Goal: Task Accomplishment & Management: Use online tool/utility

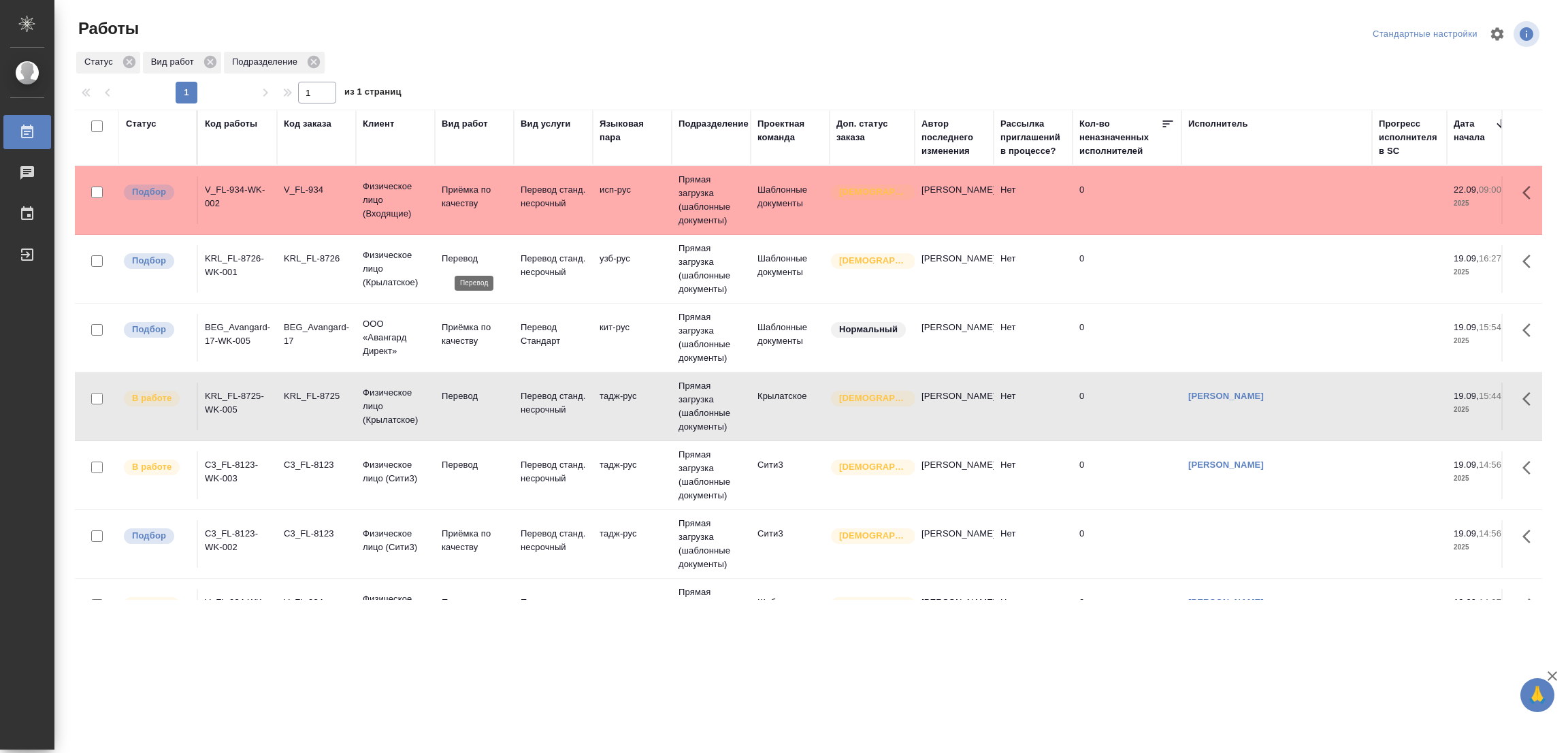
click at [465, 265] on p "Перевод" at bounding box center [474, 259] width 65 height 13
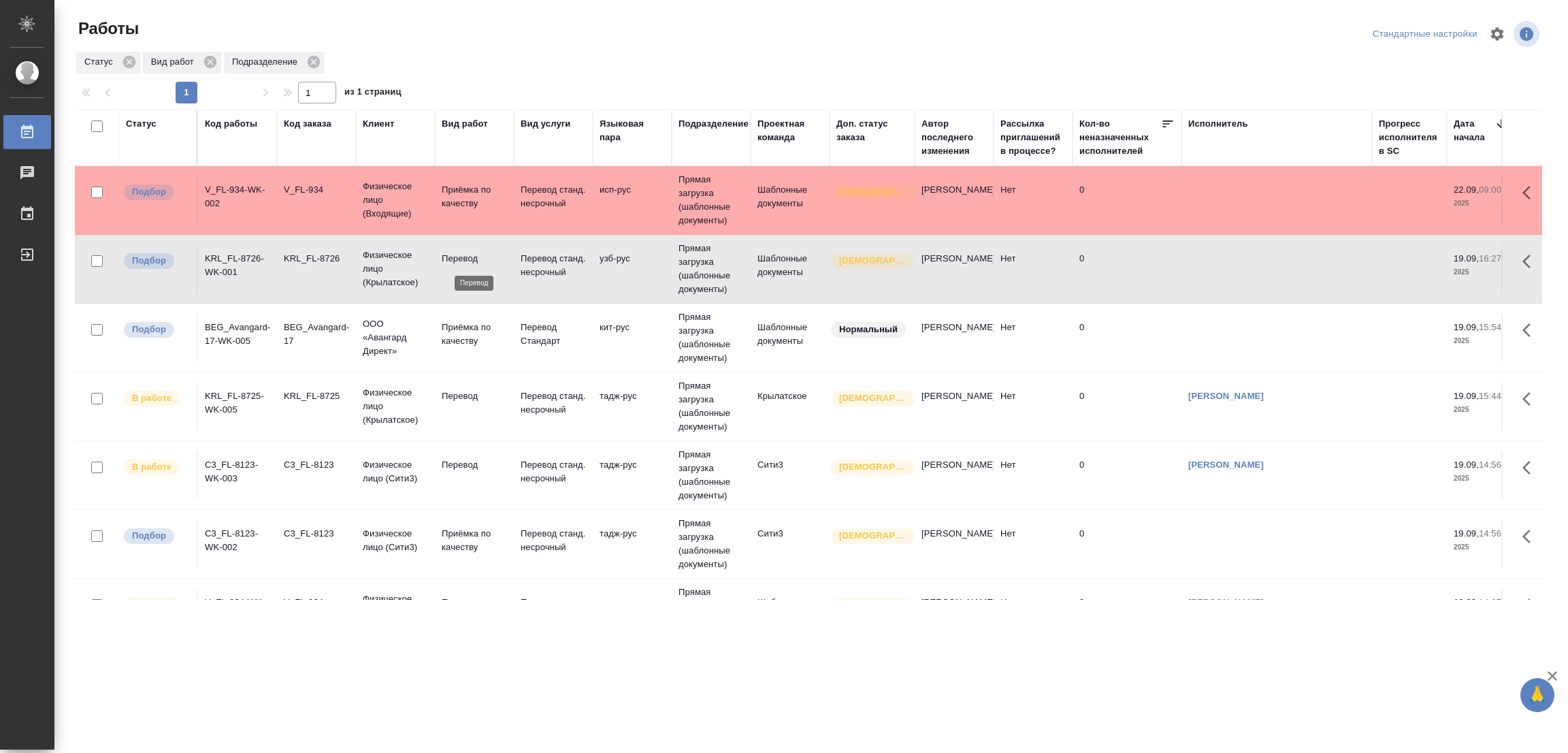
click at [465, 265] on p "Перевод" at bounding box center [474, 259] width 65 height 13
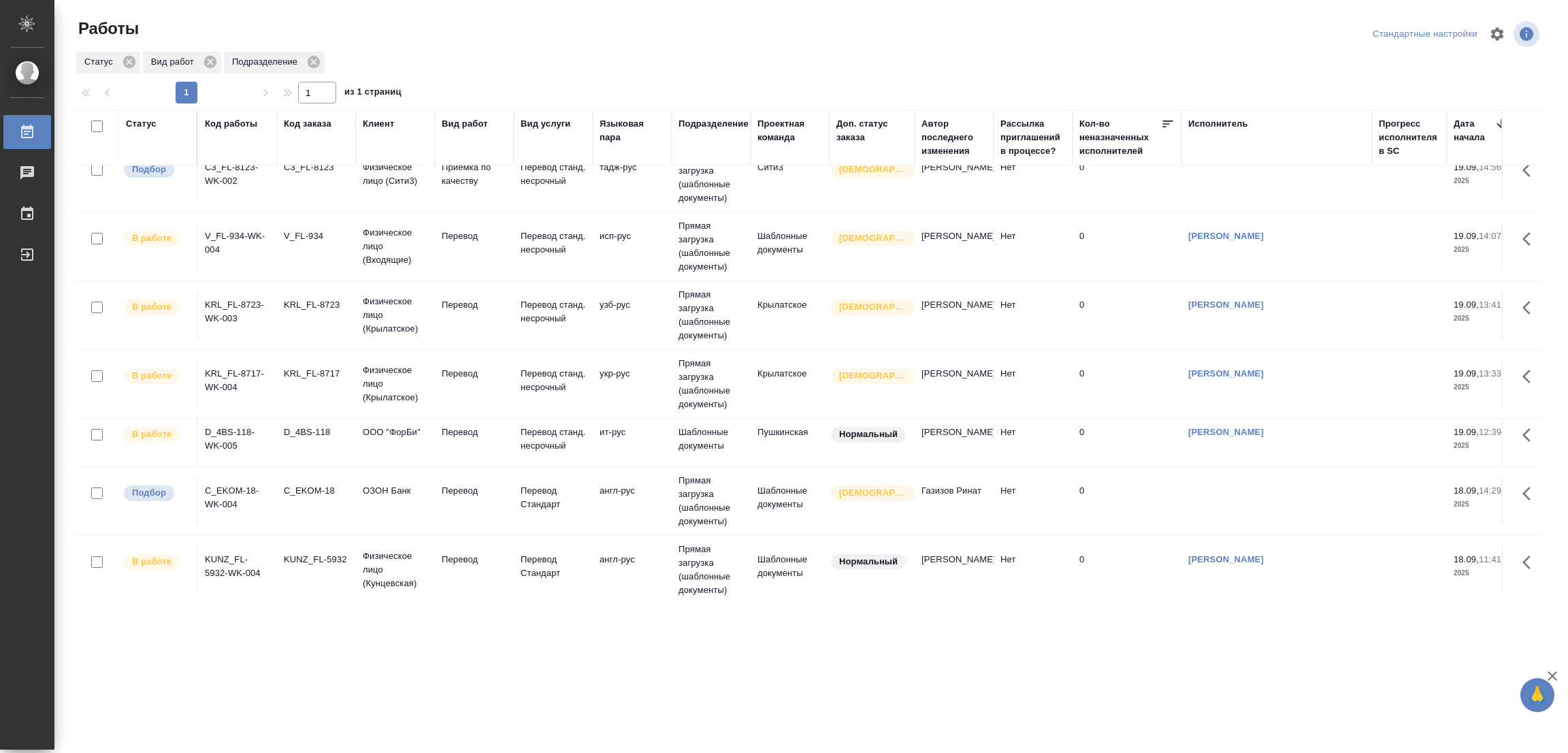
scroll to position [457, 0]
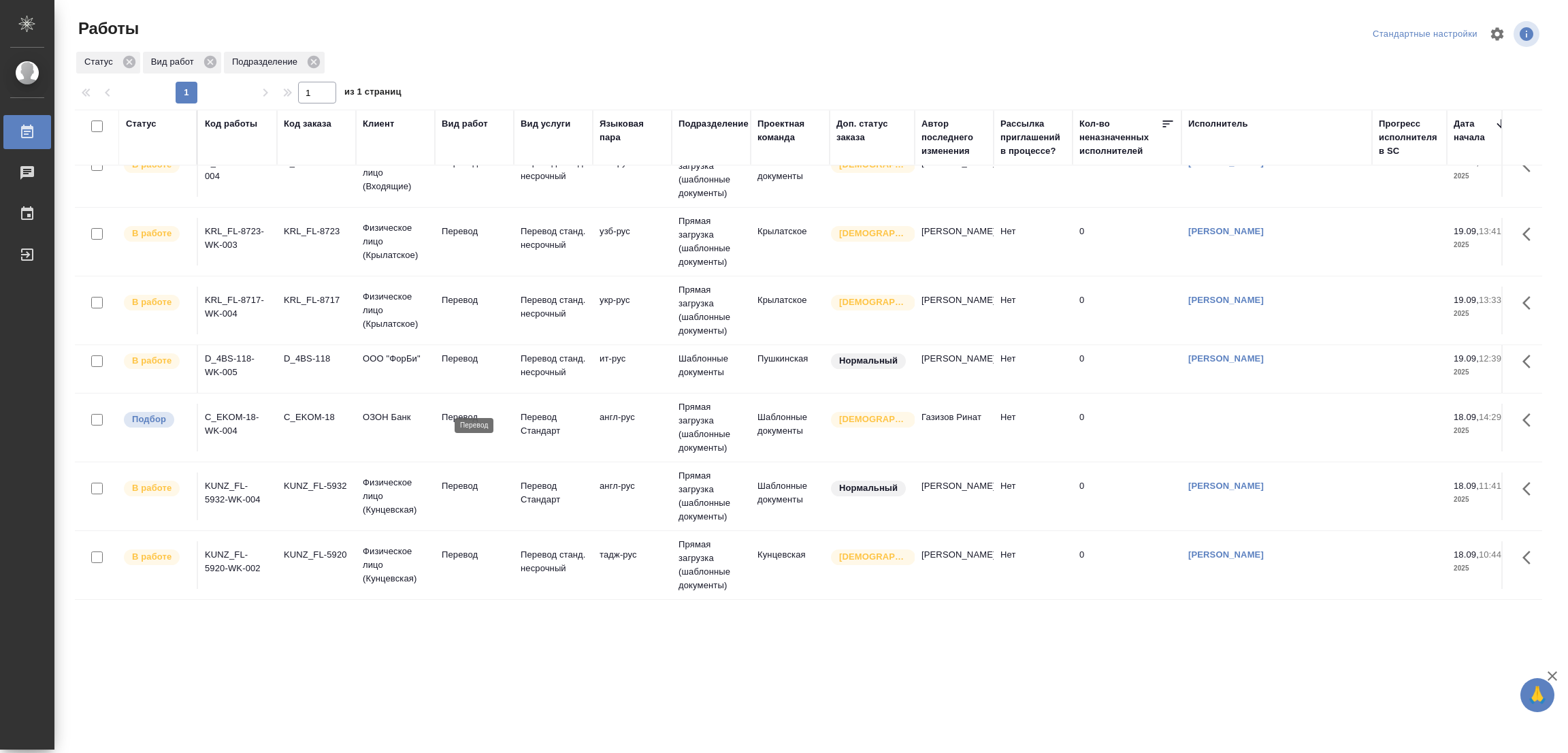
click at [459, 411] on p "Перевод" at bounding box center [474, 418] width 65 height 13
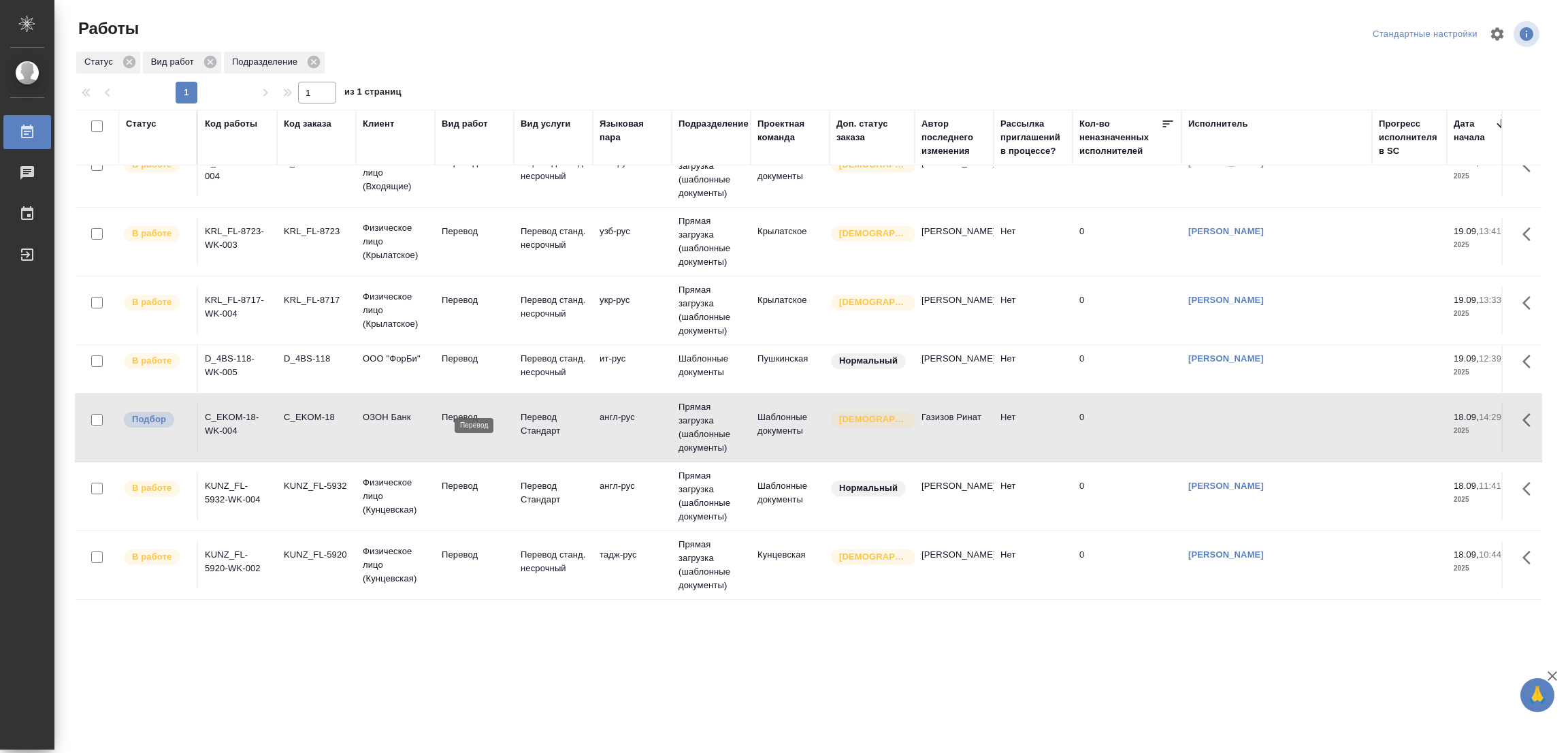
click at [459, 411] on p "Перевод" at bounding box center [474, 418] width 65 height 13
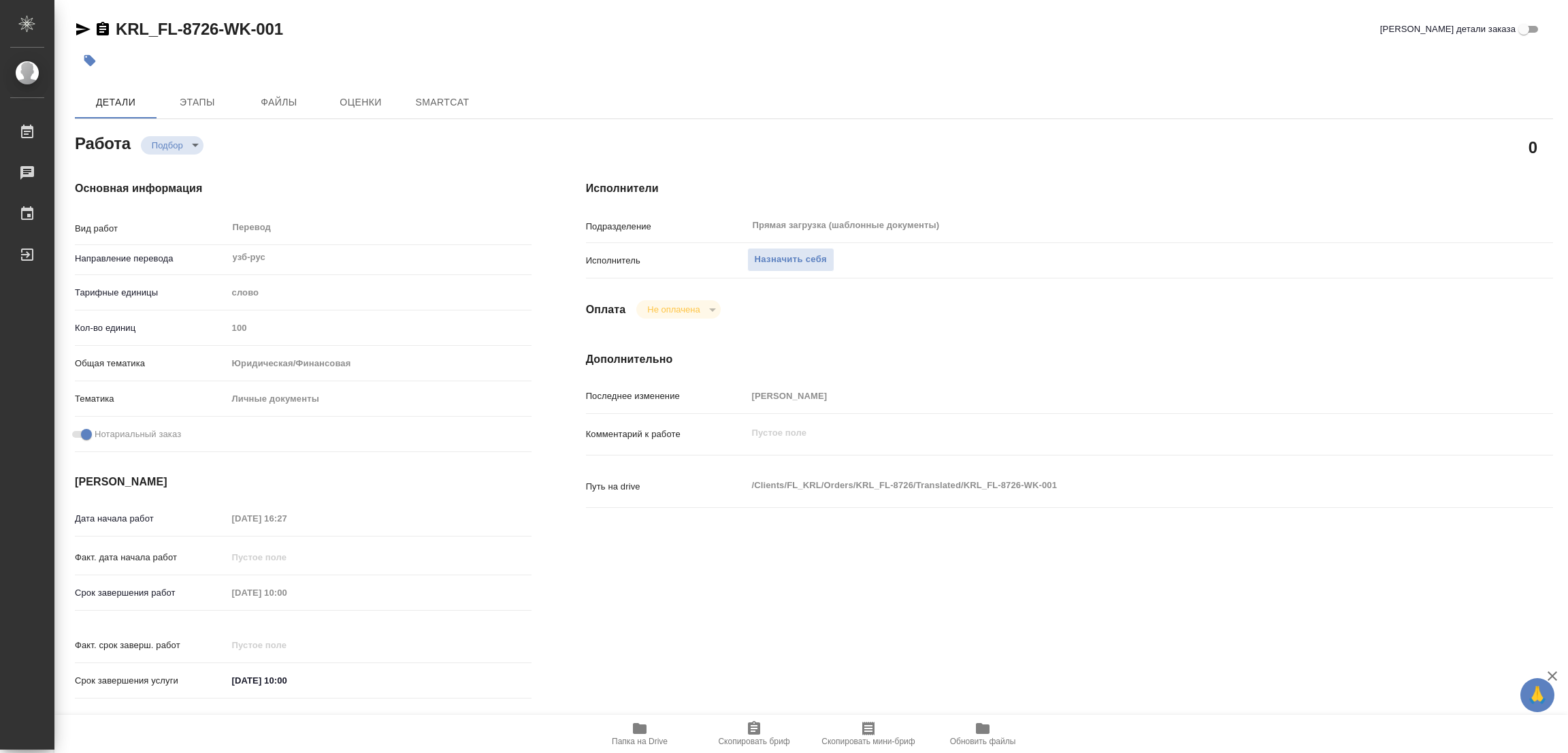
type textarea "x"
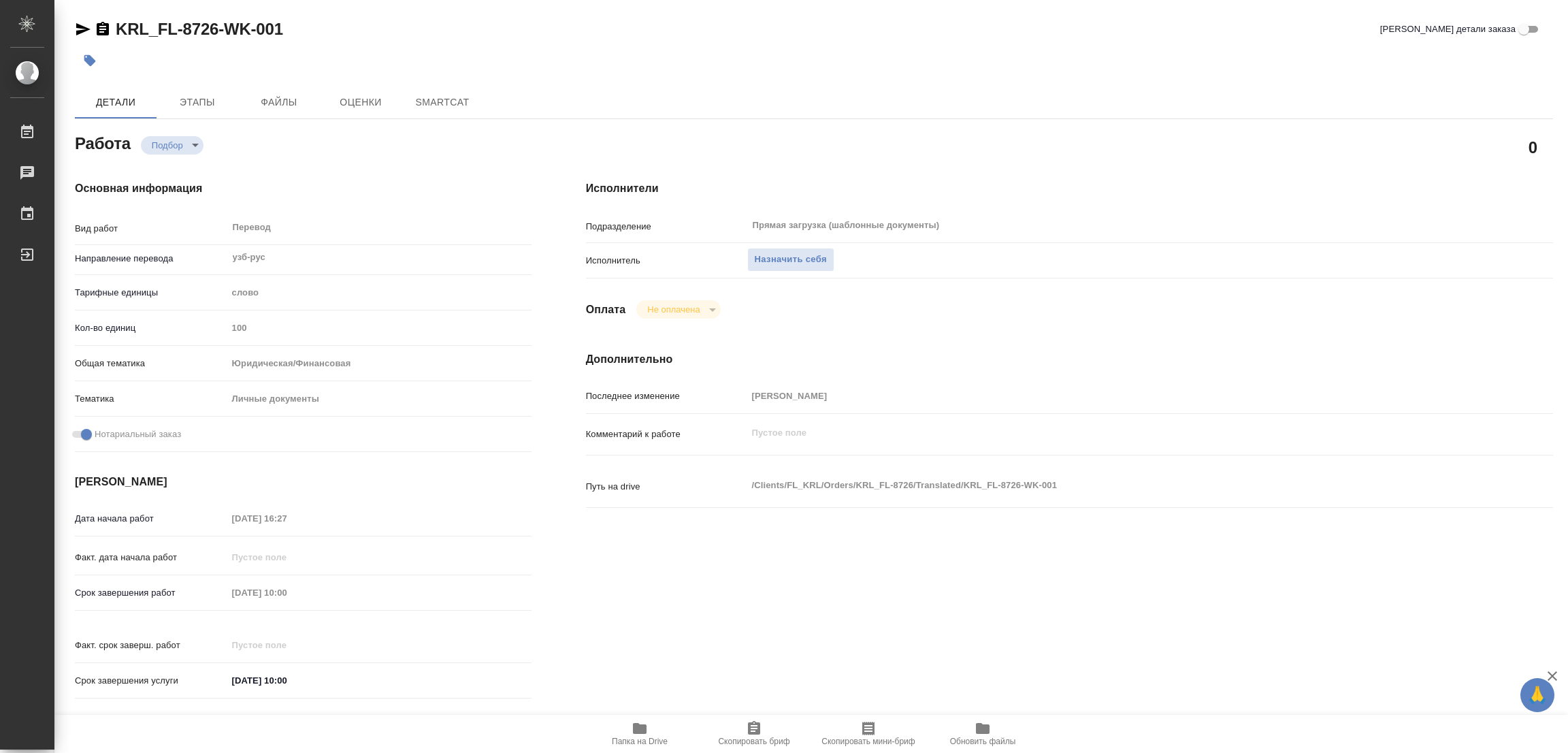
type textarea "x"
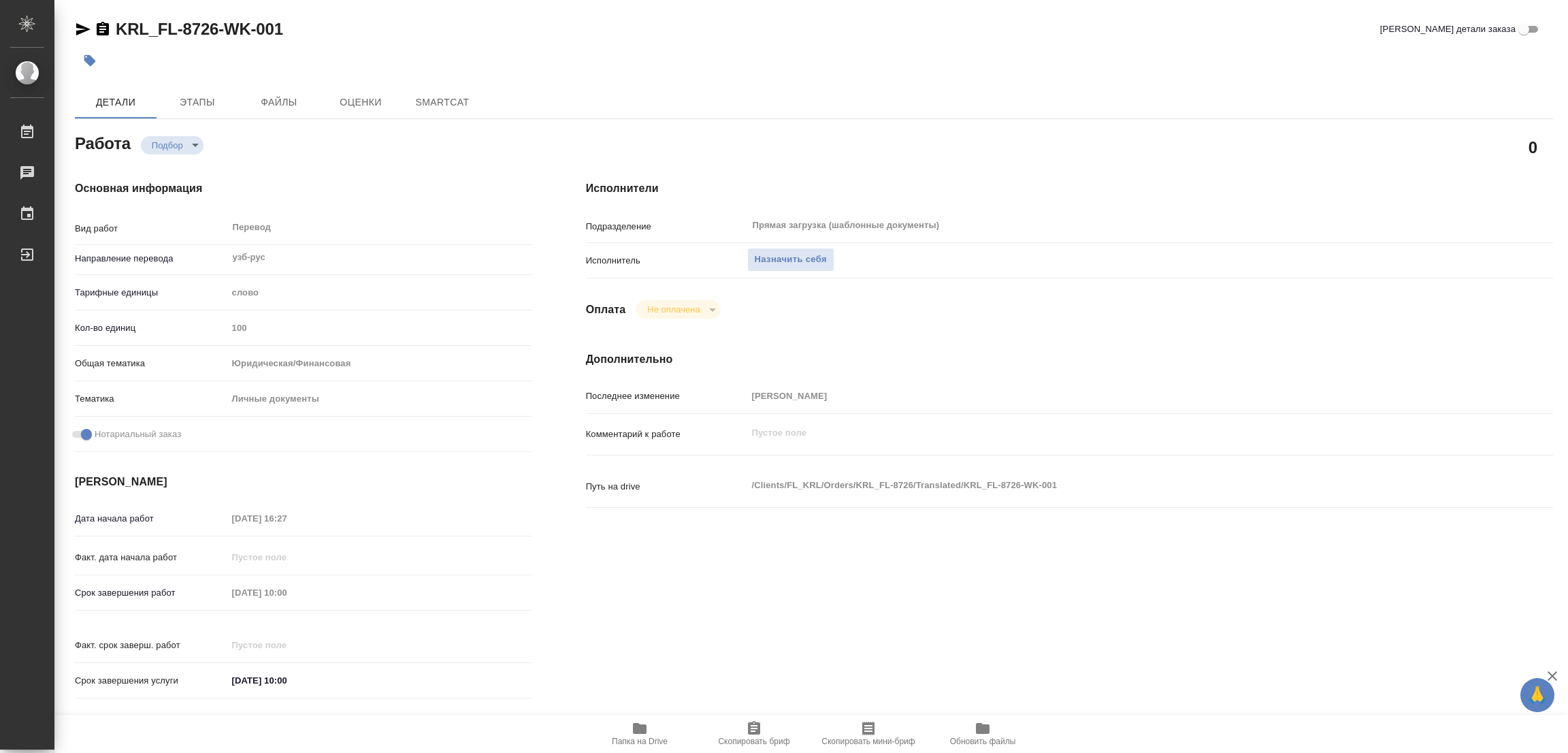
type textarea "x"
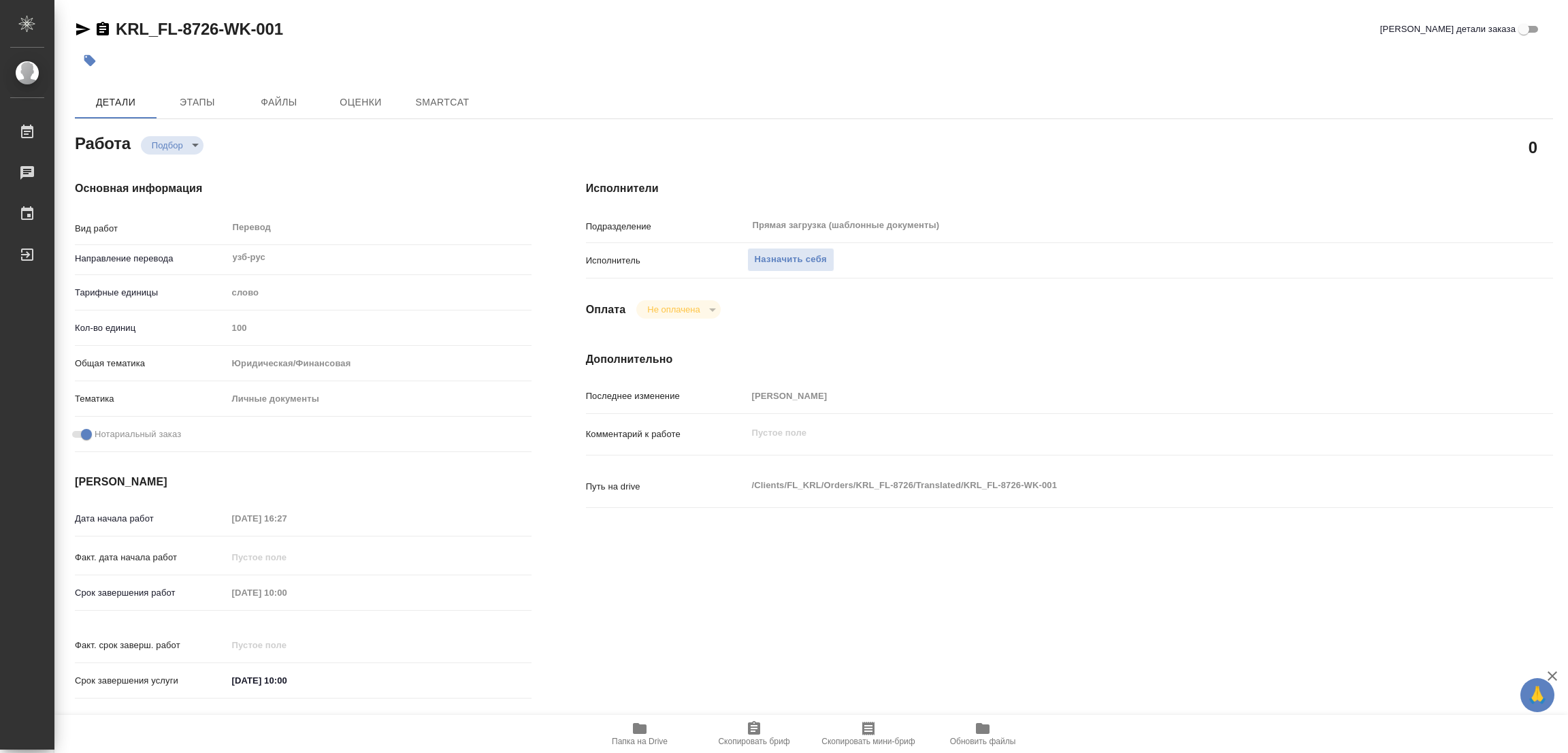
type textarea "x"
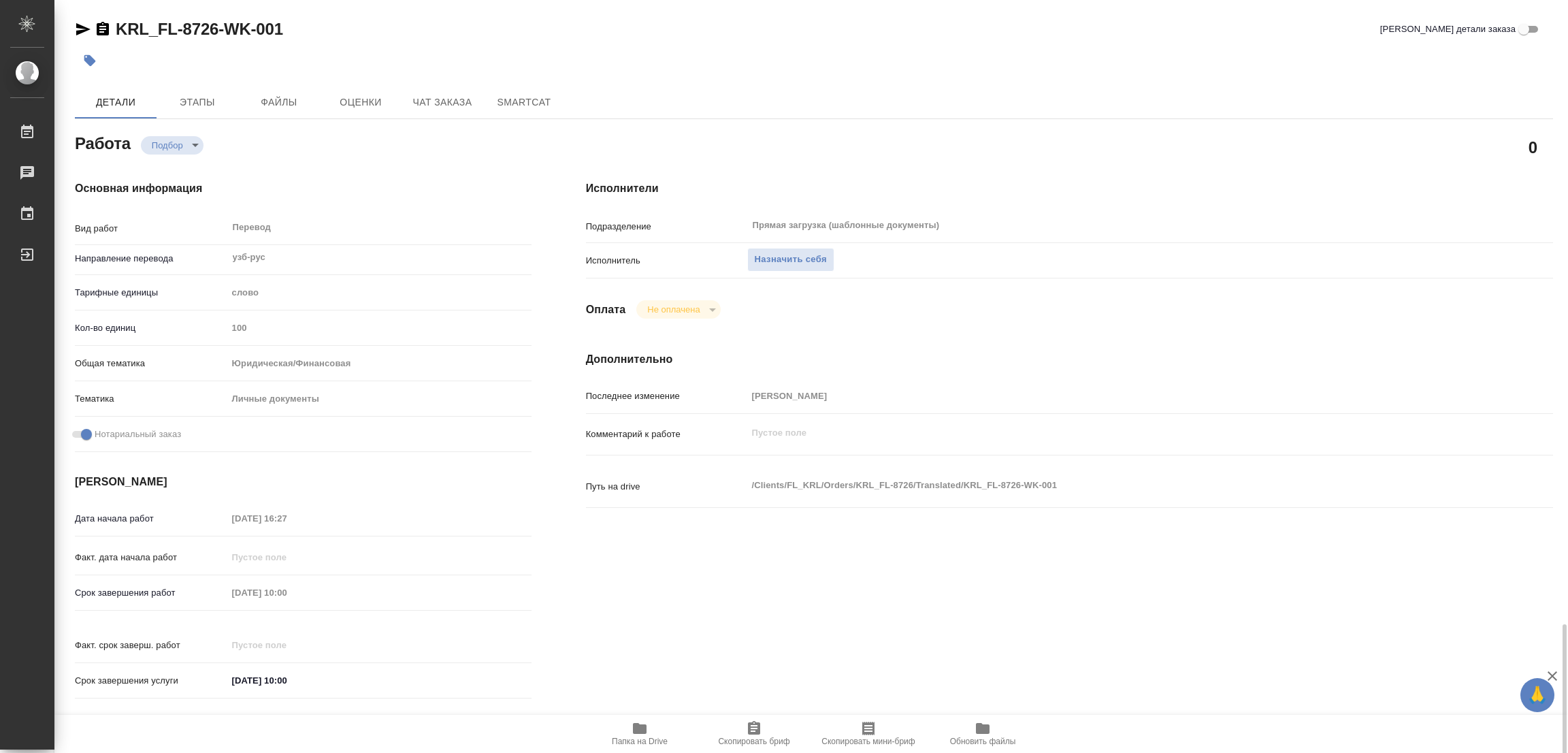
scroll to position [374, 0]
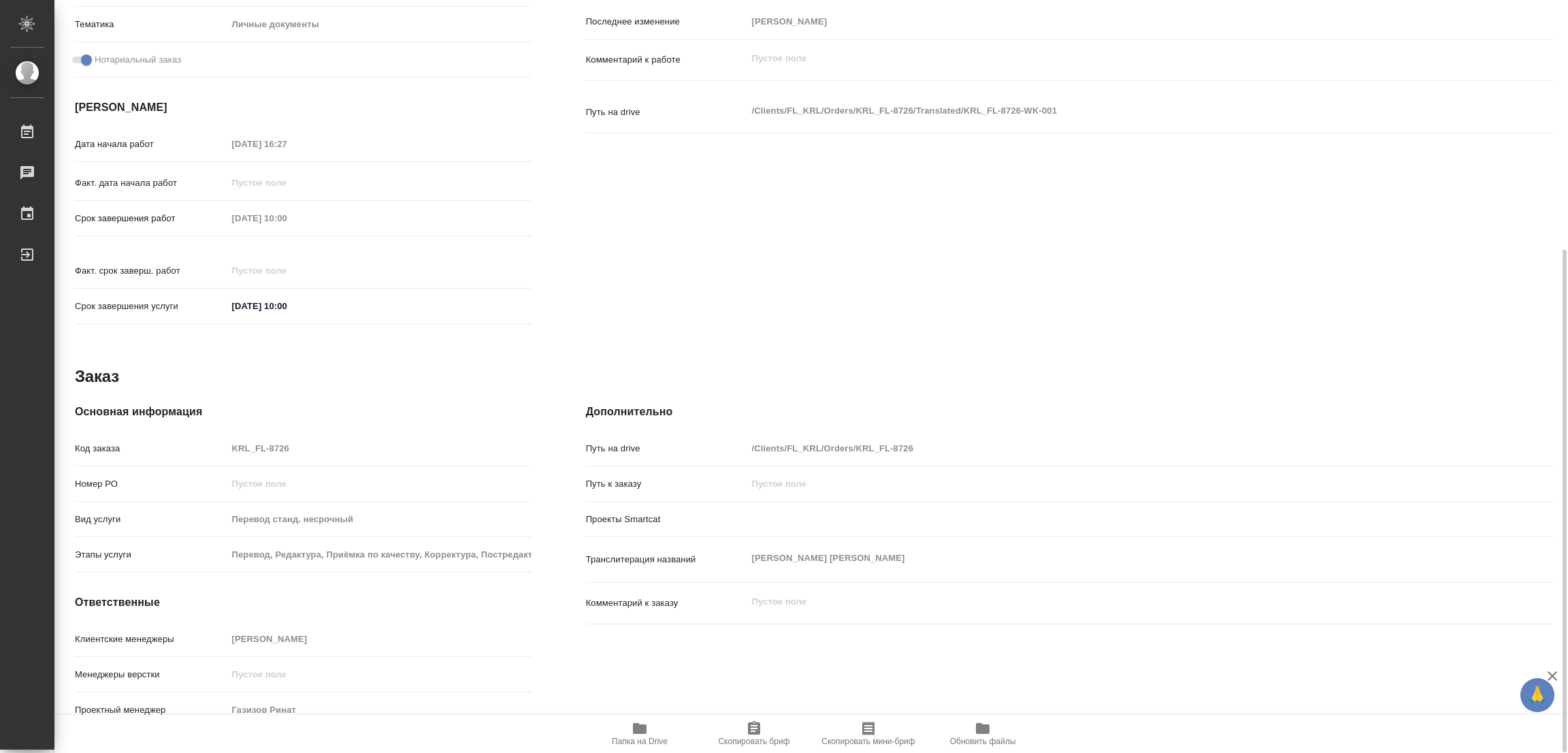
type textarea "x"
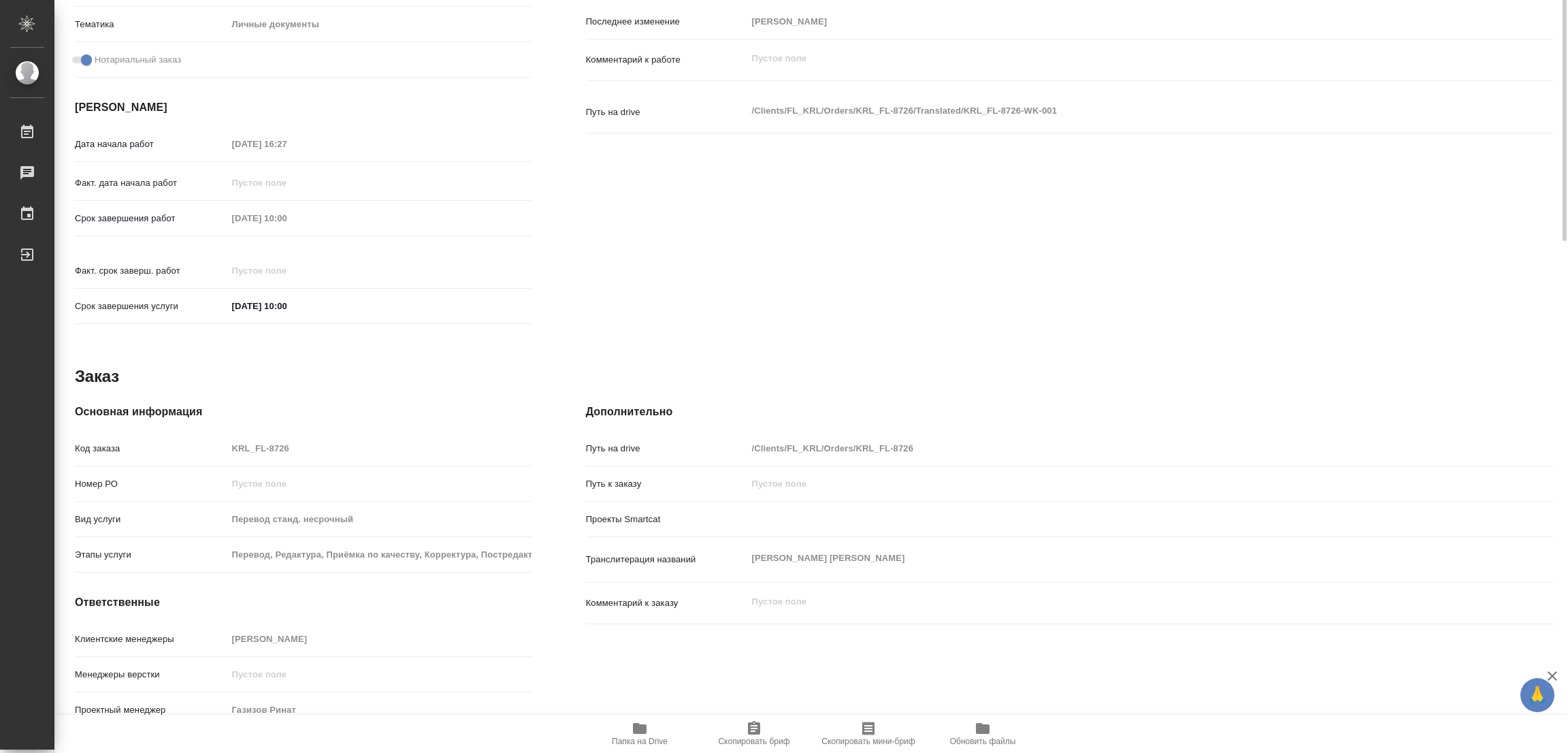
scroll to position [0, 0]
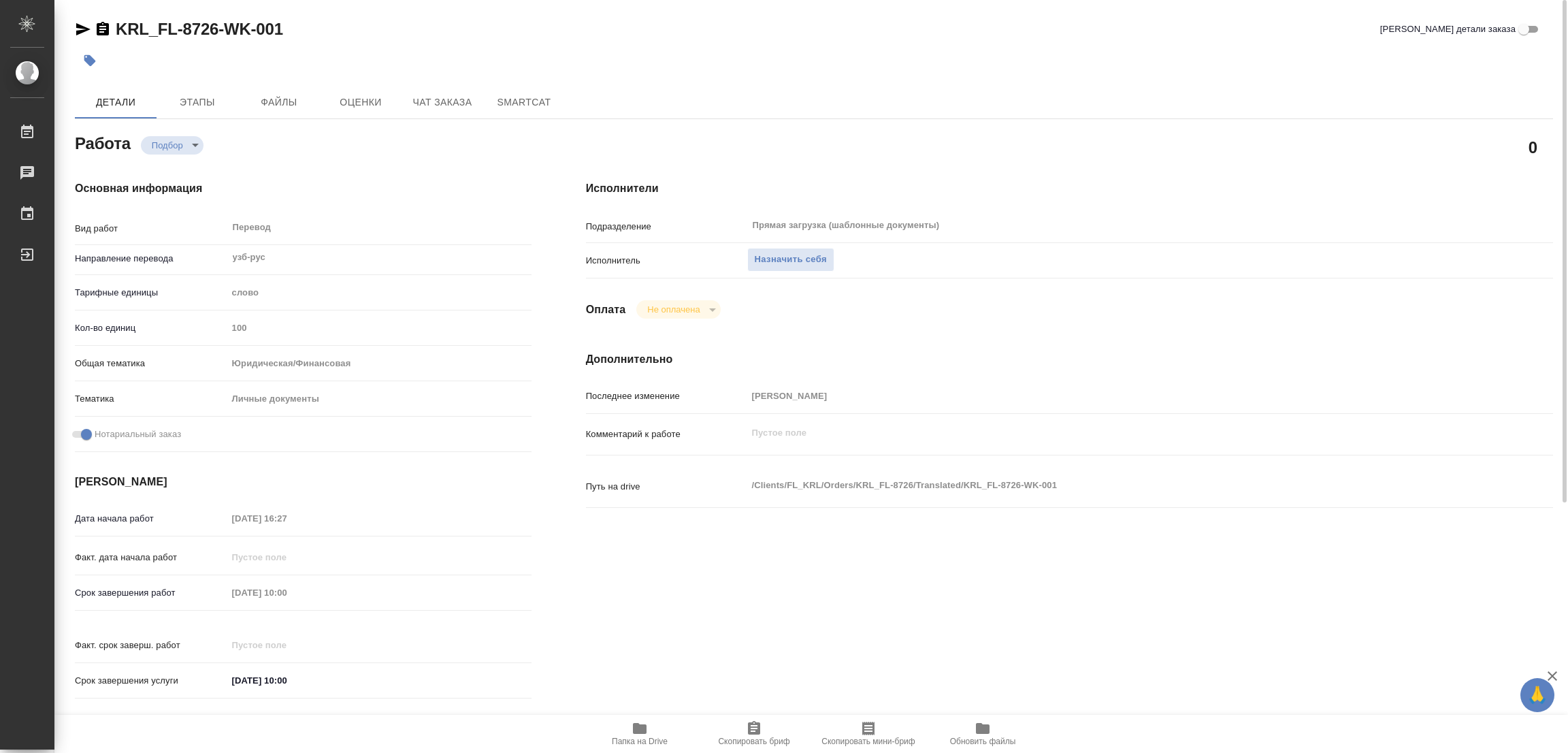
type textarea "x"
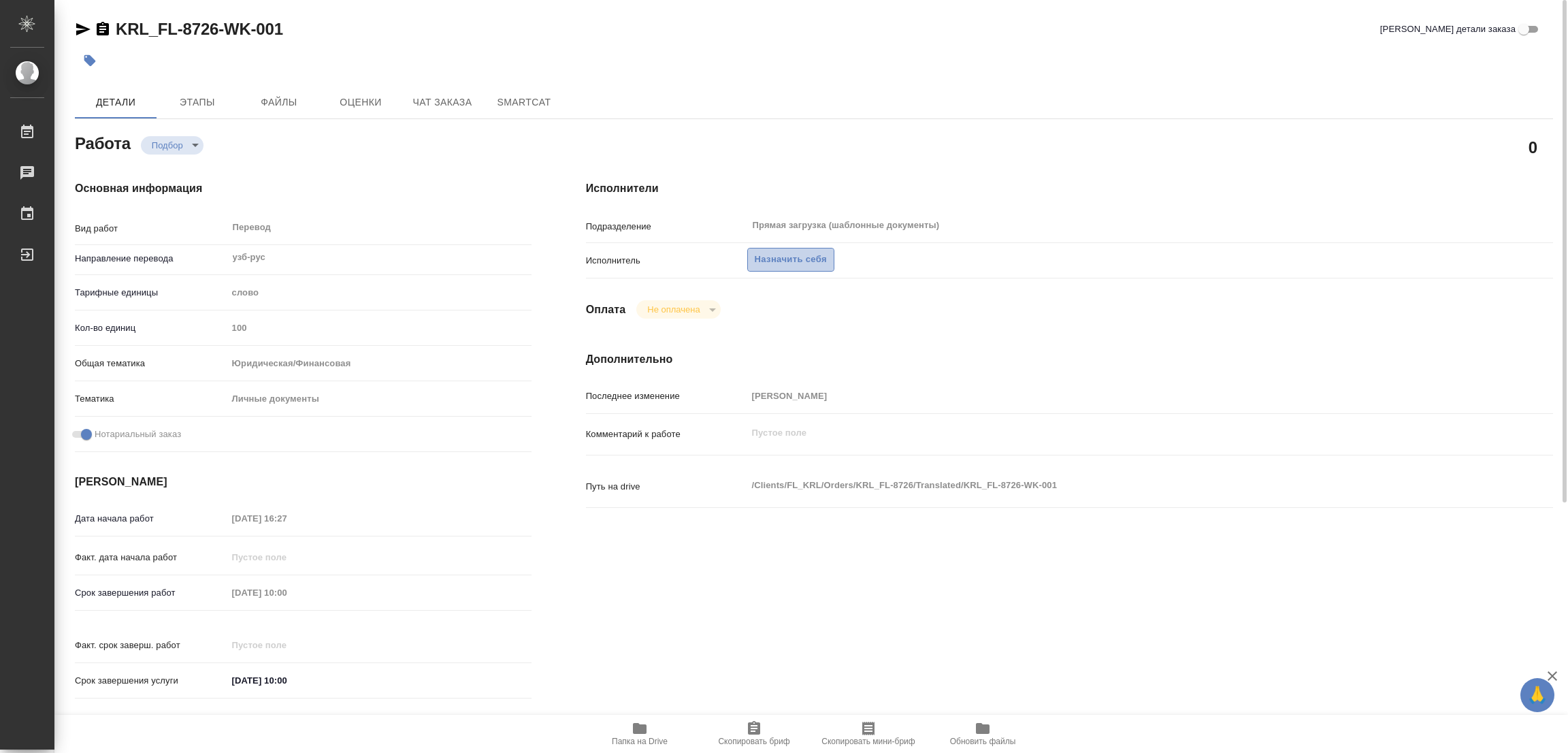
click at [794, 260] on span "Назначить себя" at bounding box center [791, 260] width 72 height 16
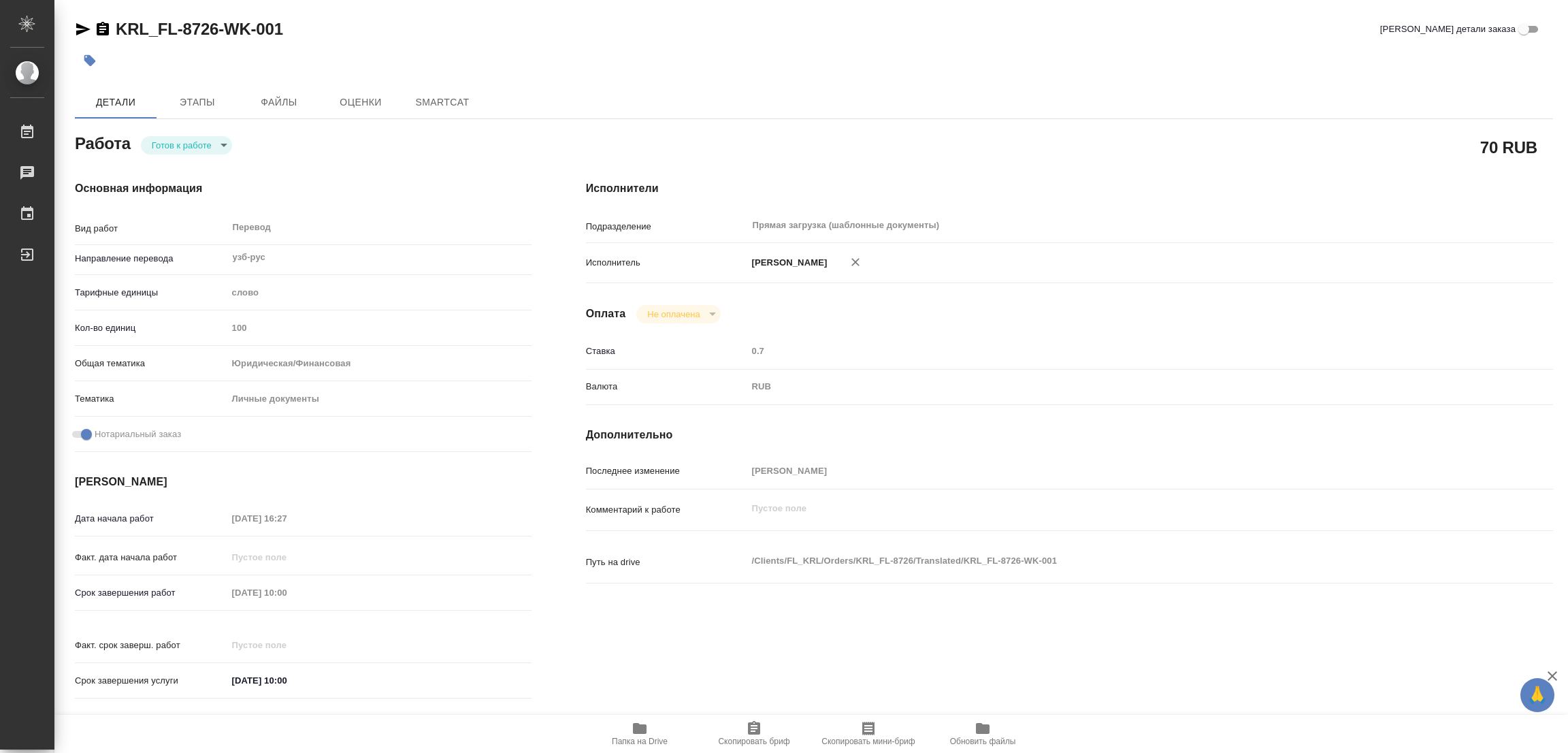
type textarea "x"
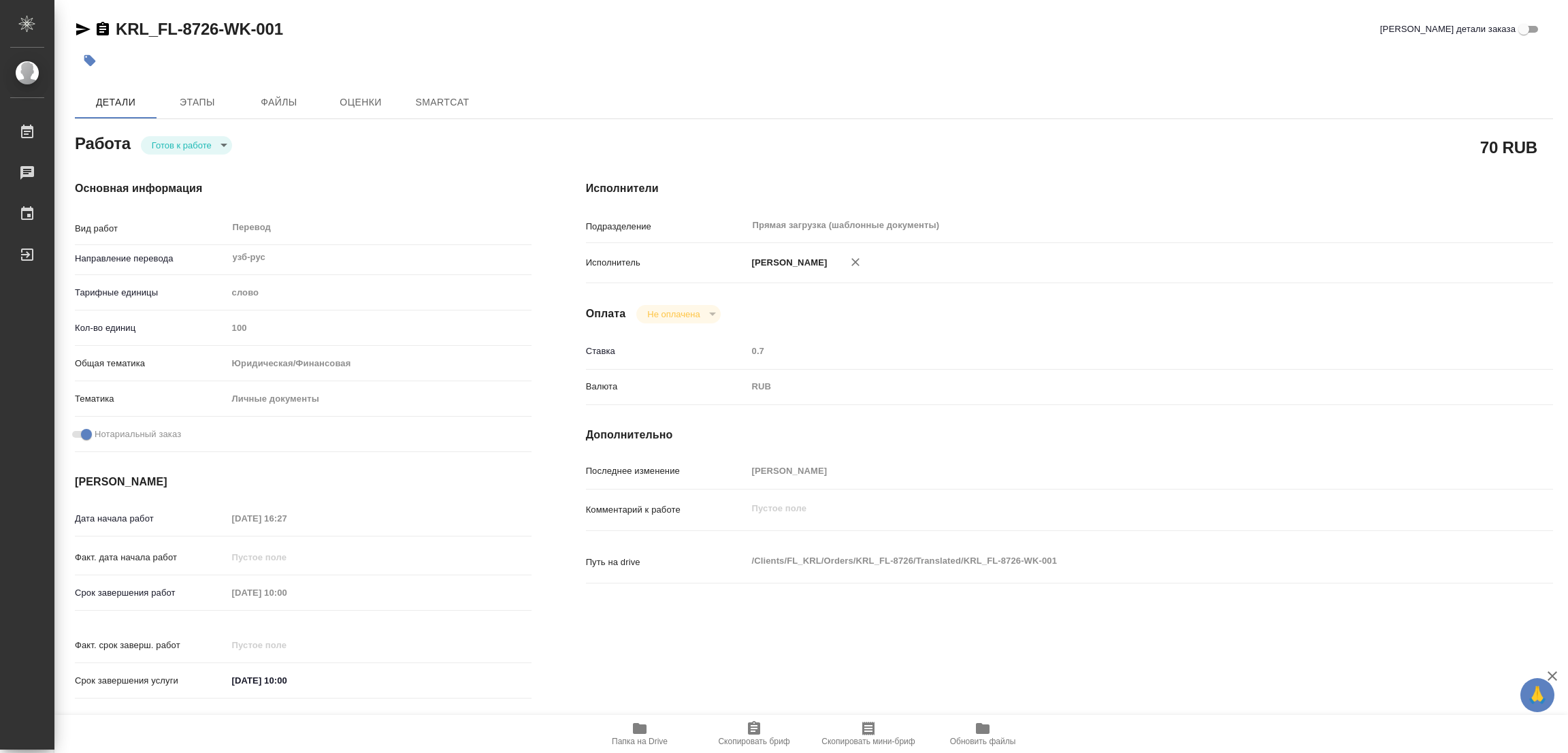
type textarea "x"
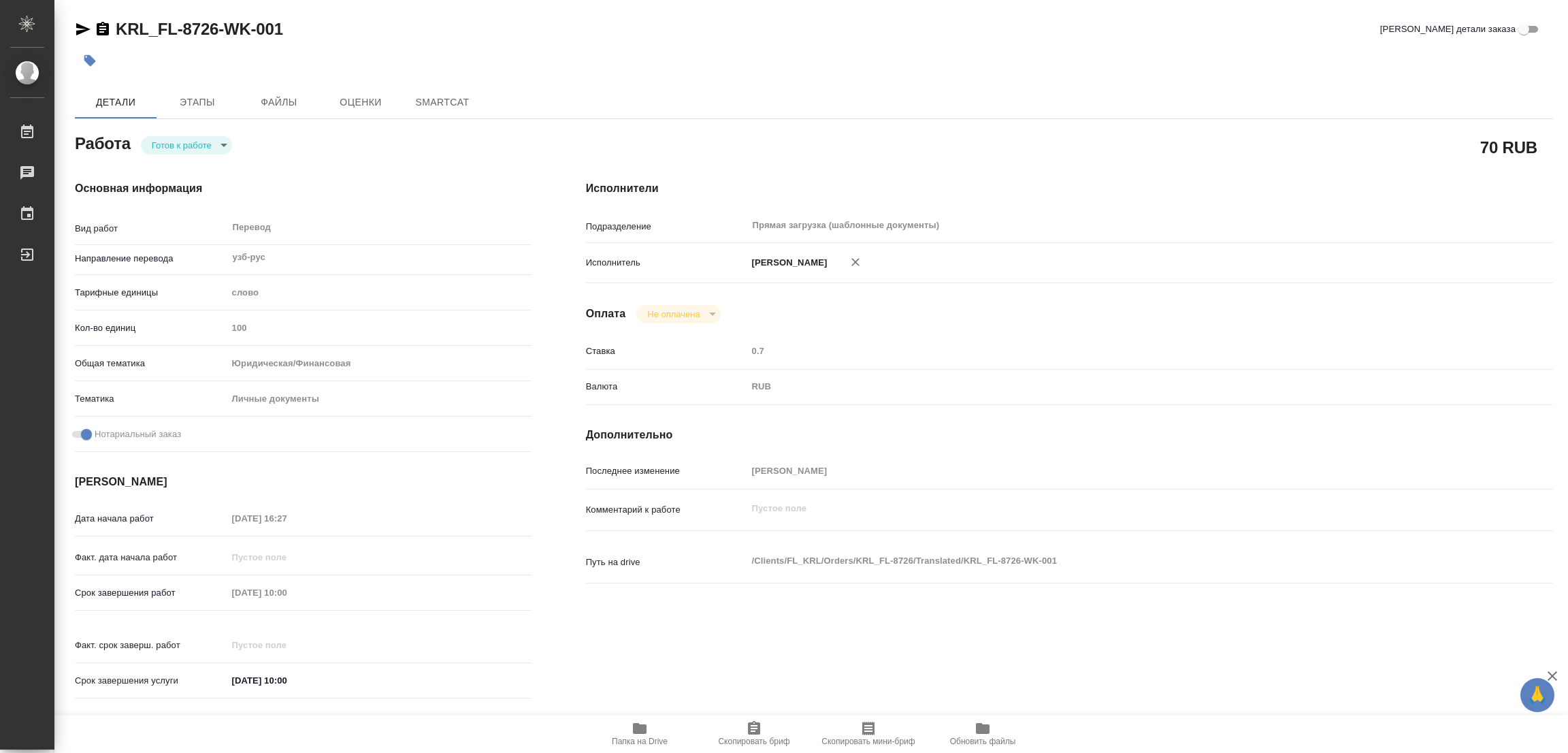
type textarea "x"
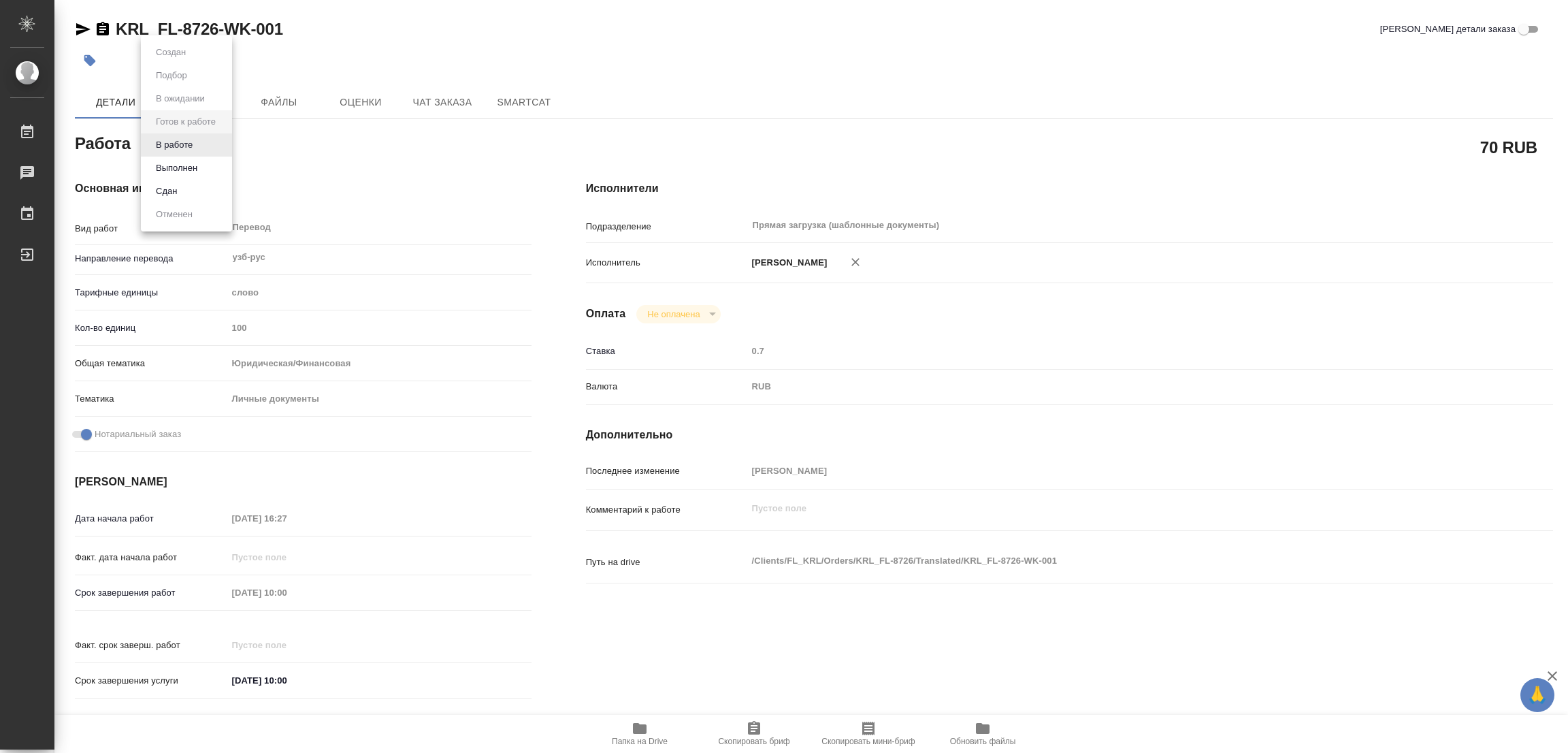
click at [164, 137] on body "🙏 .cls-1 fill:#fff; AWATERA Popova Galina Работы Чаты График Выйти KRL_FL-8726-…" at bounding box center [784, 376] width 1568 height 753
type textarea "x"
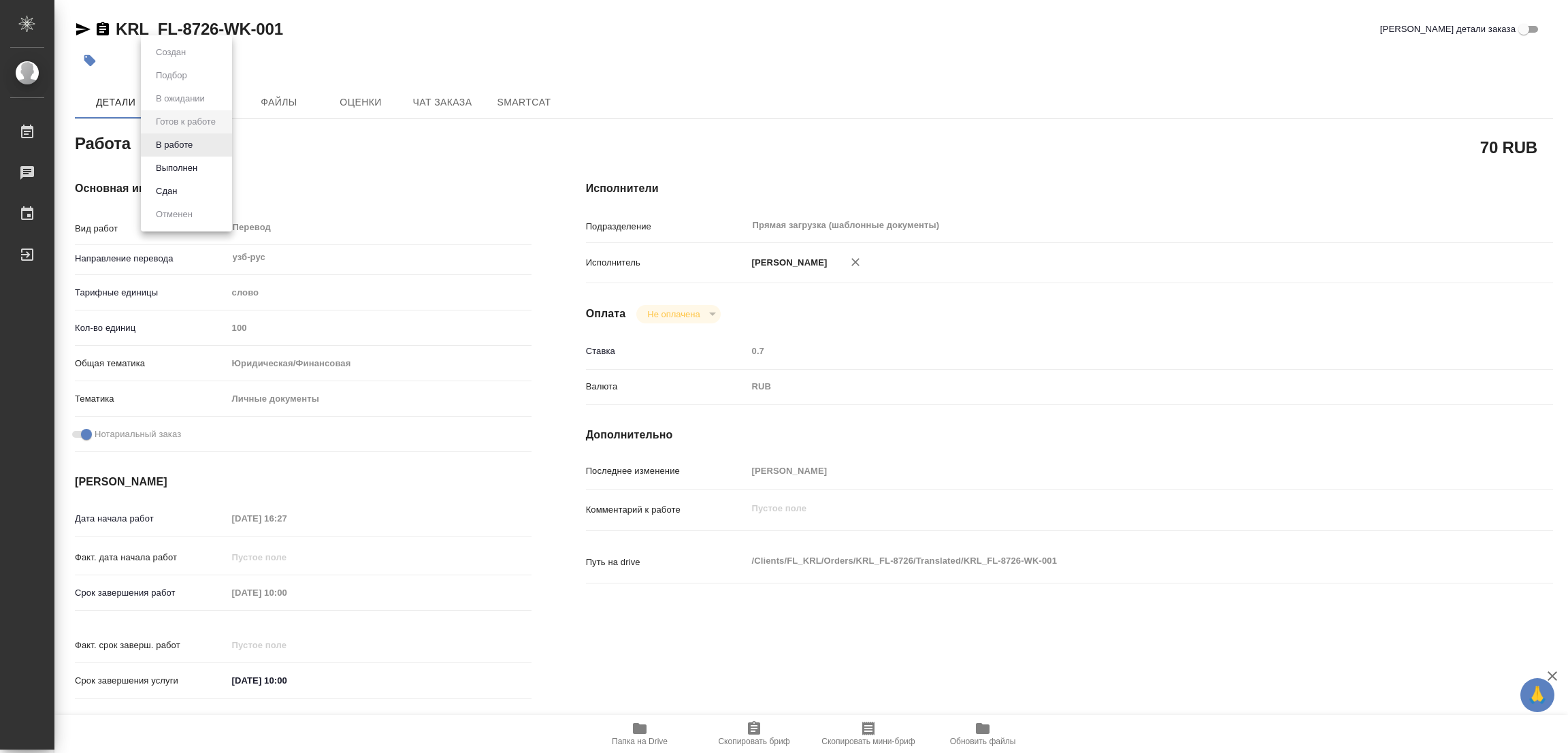
type textarea "x"
click at [164, 138] on button "В работе" at bounding box center [174, 145] width 45 height 15
type textarea "x"
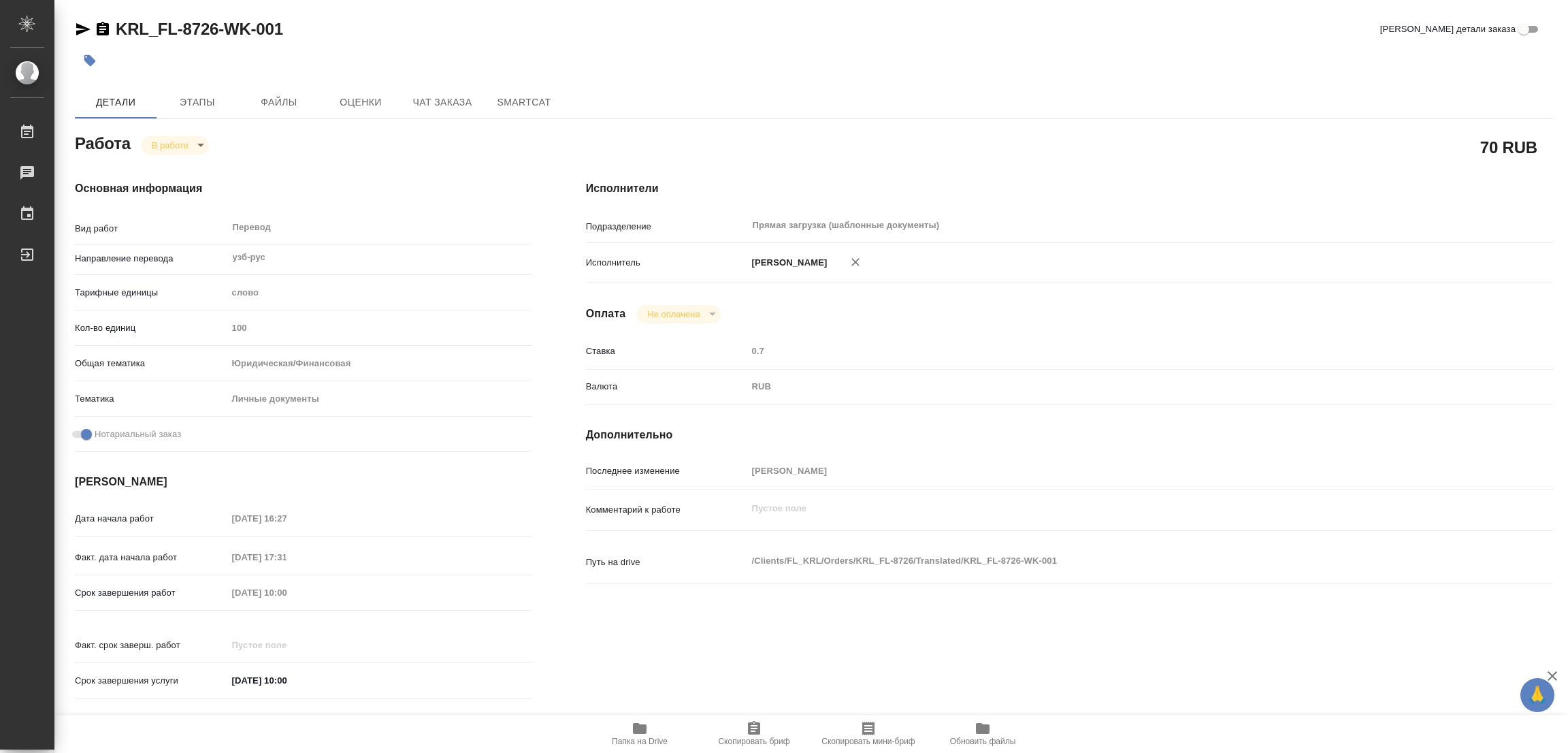
type textarea "x"
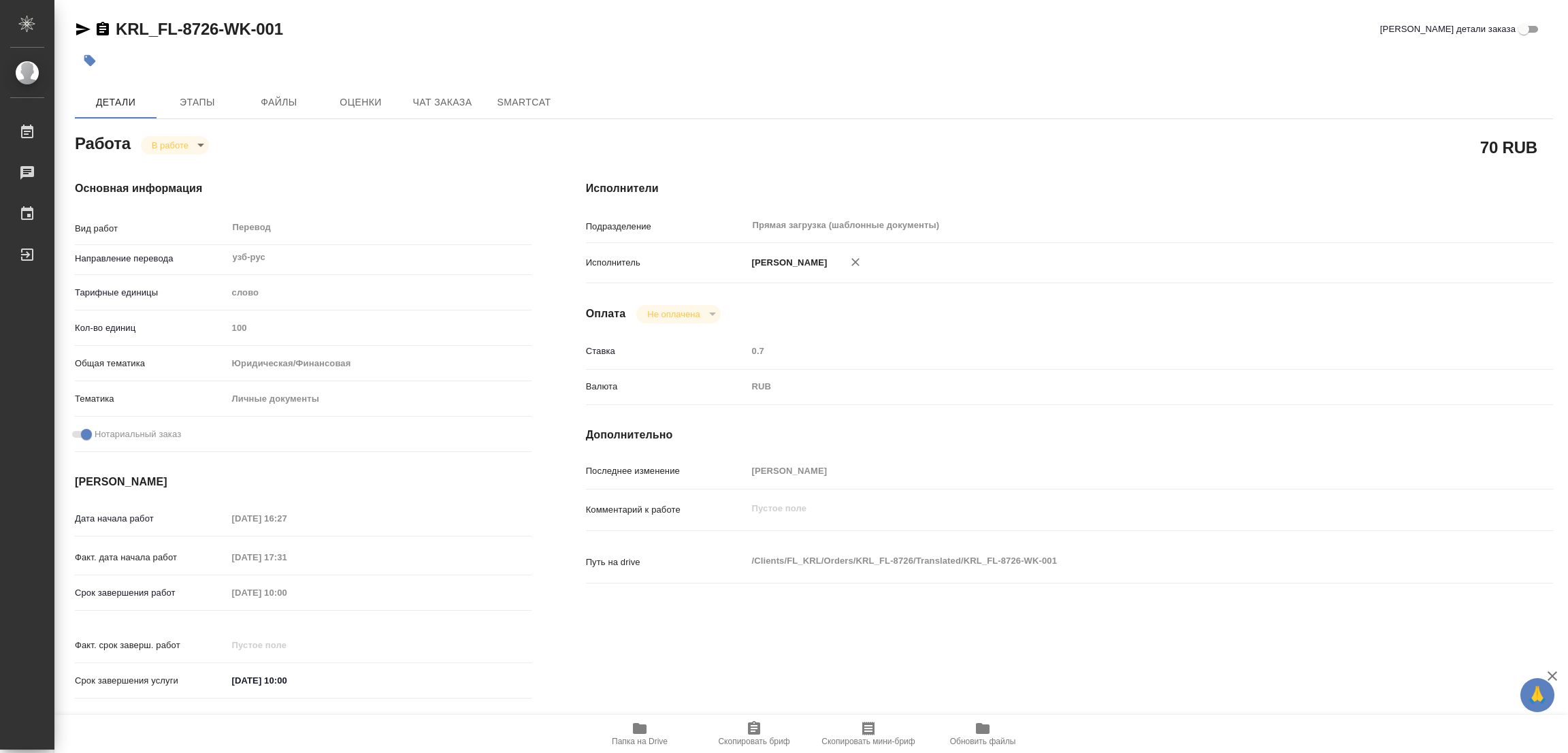
type textarea "x"
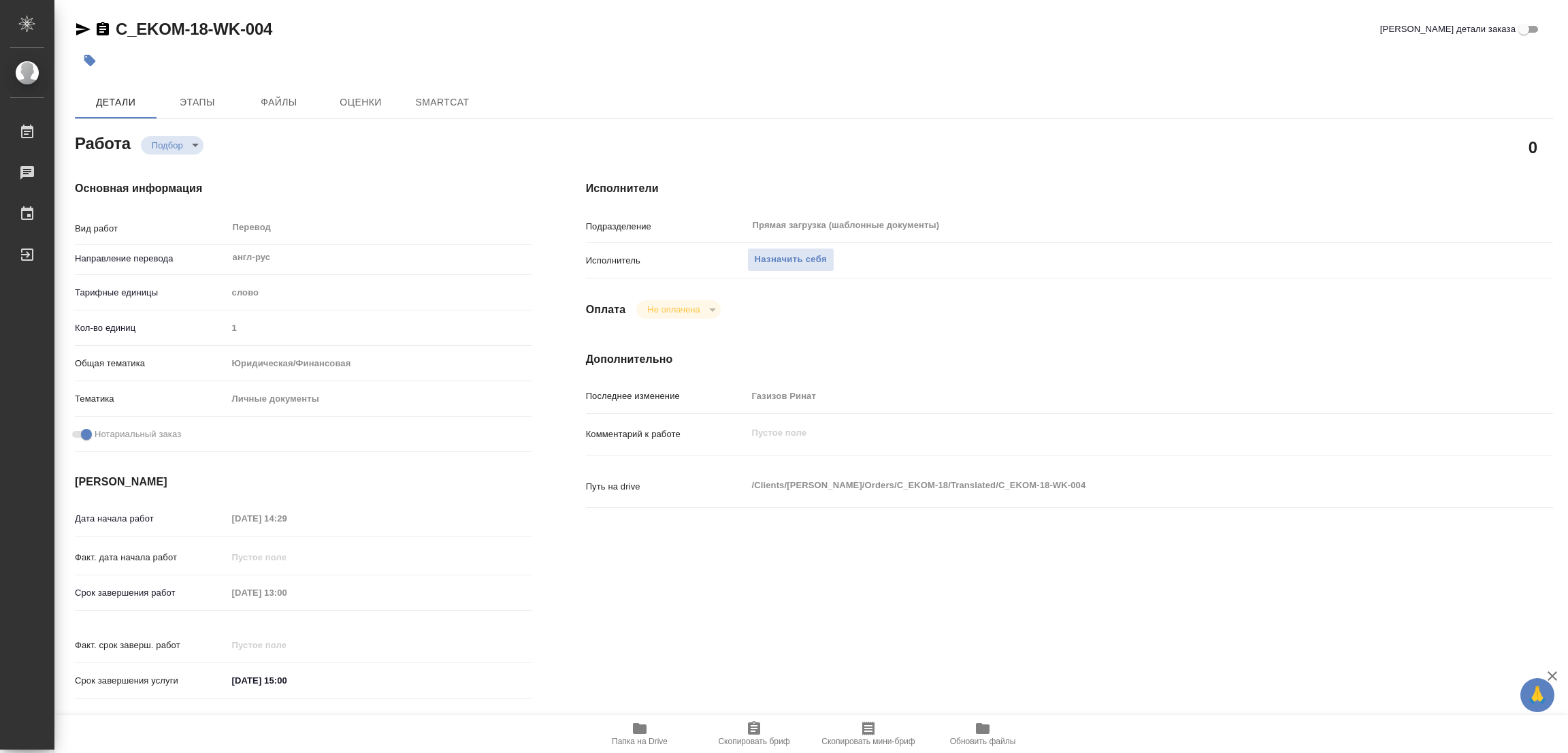
type textarea "x"
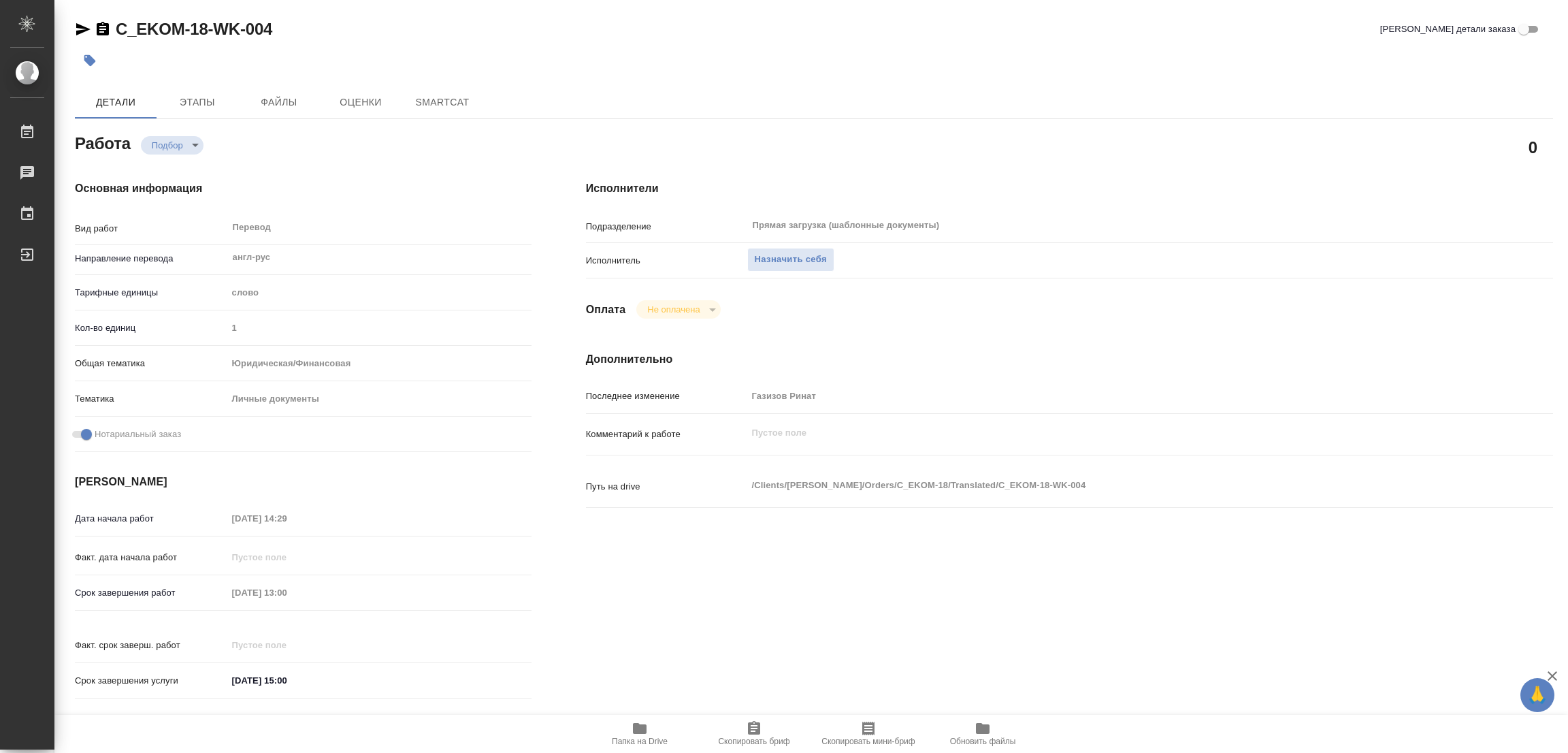
type textarea "x"
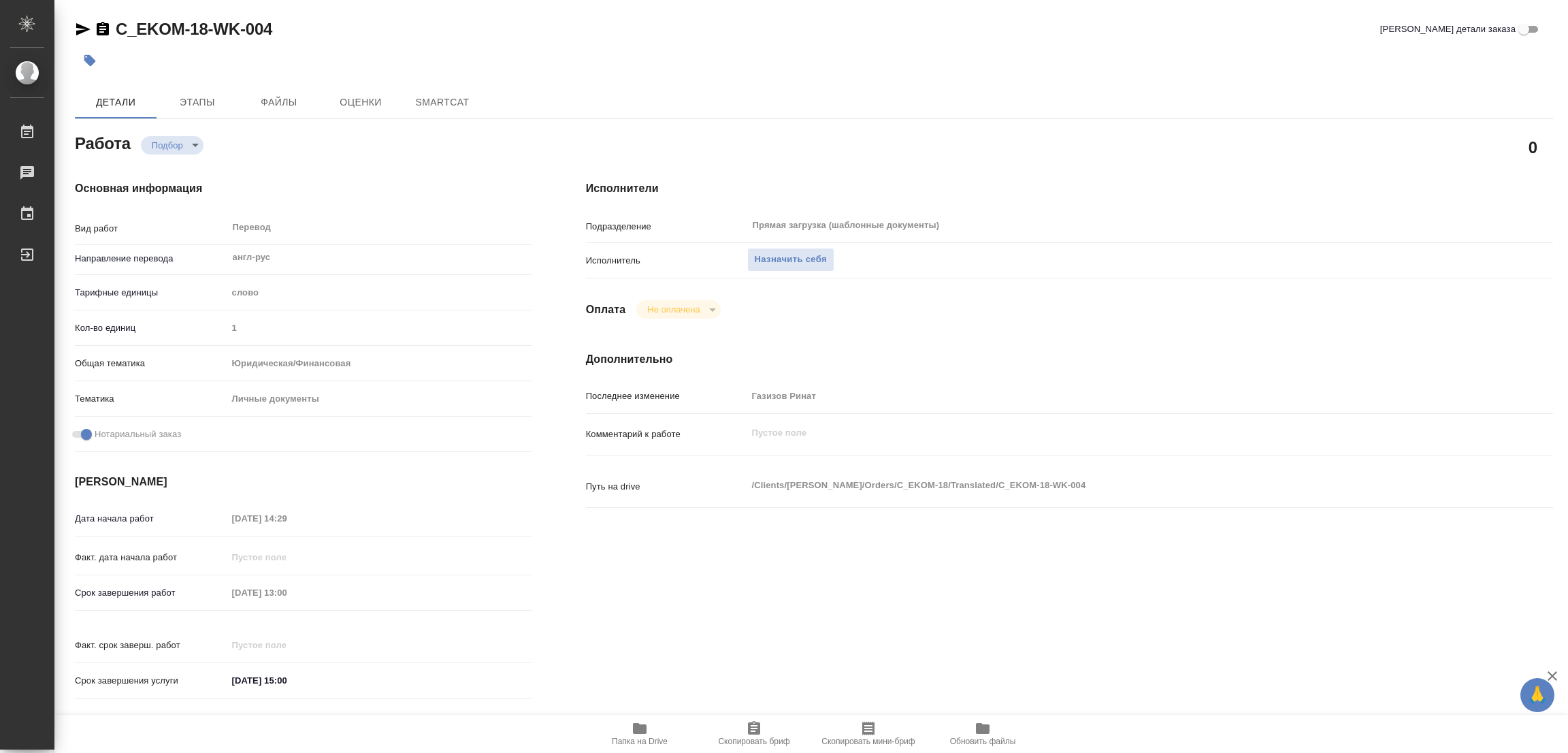
type textarea "x"
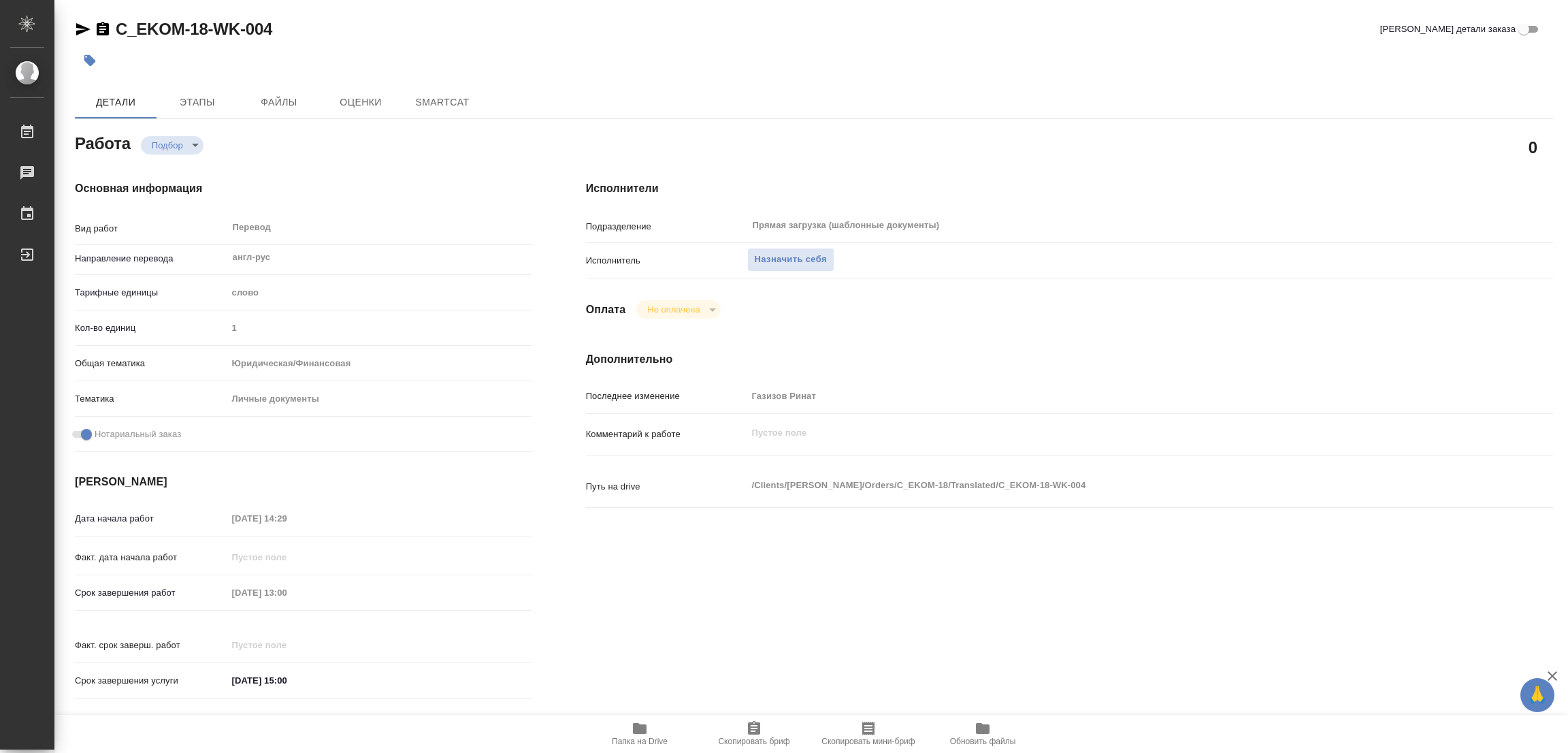
type textarea "x"
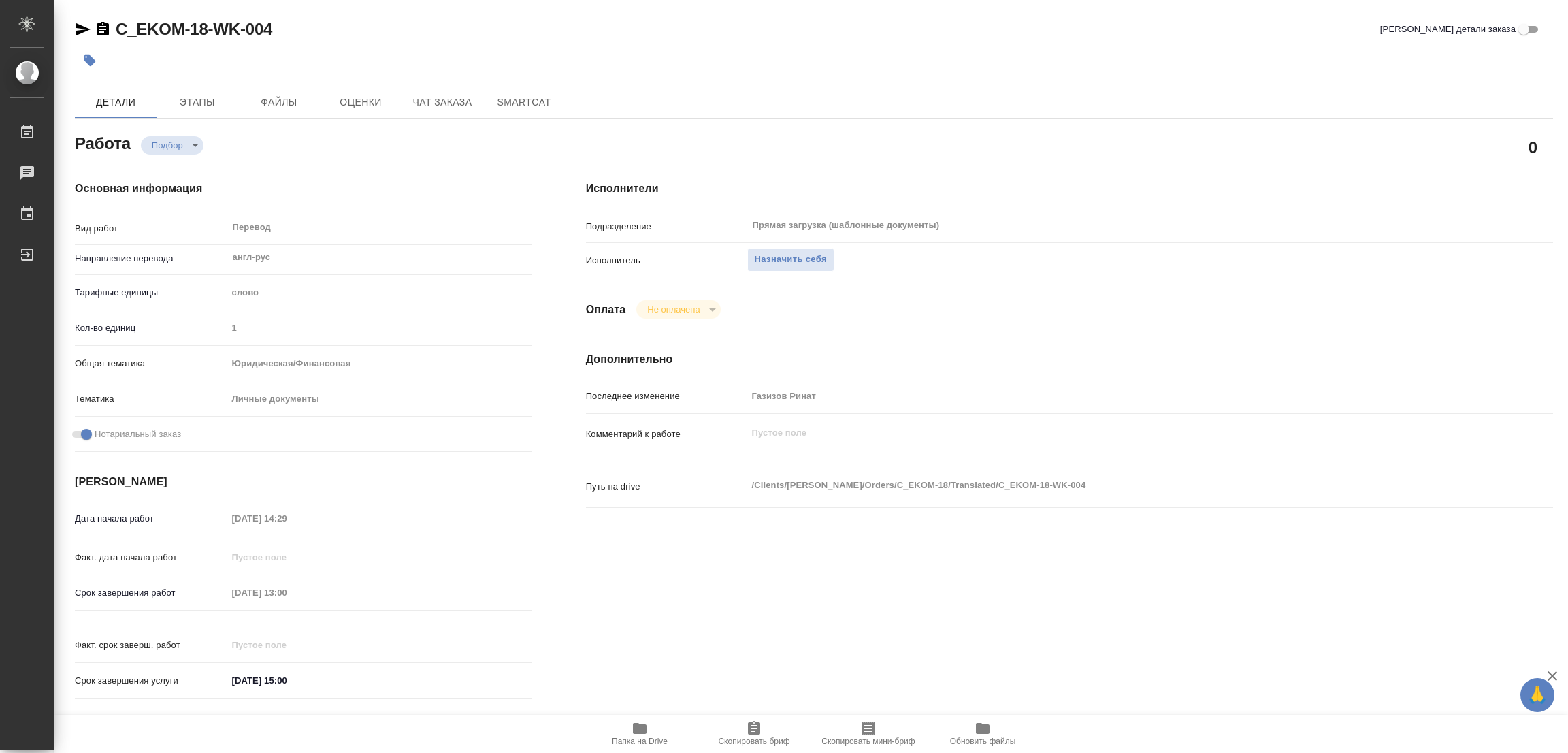
type textarea "x"
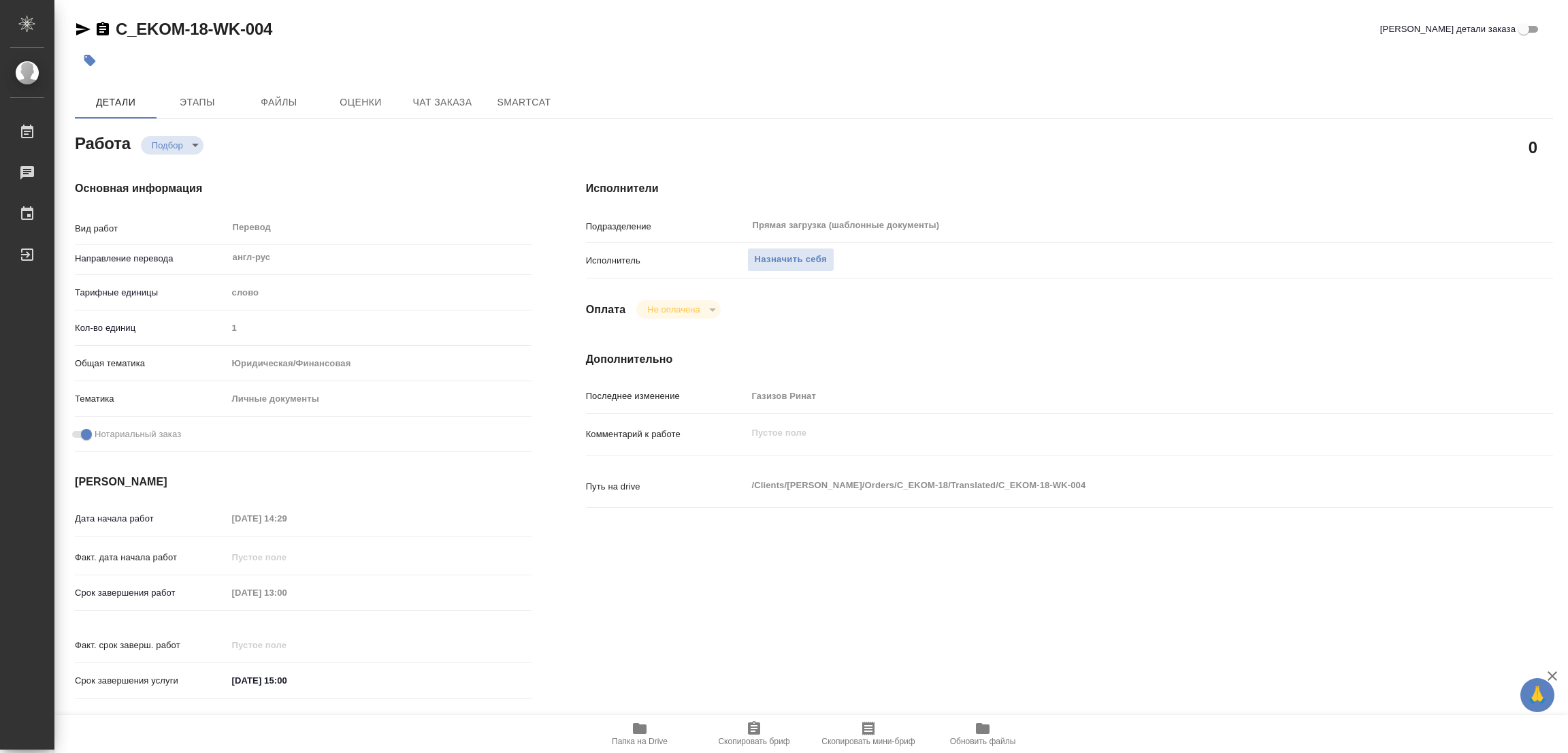
type textarea "x"
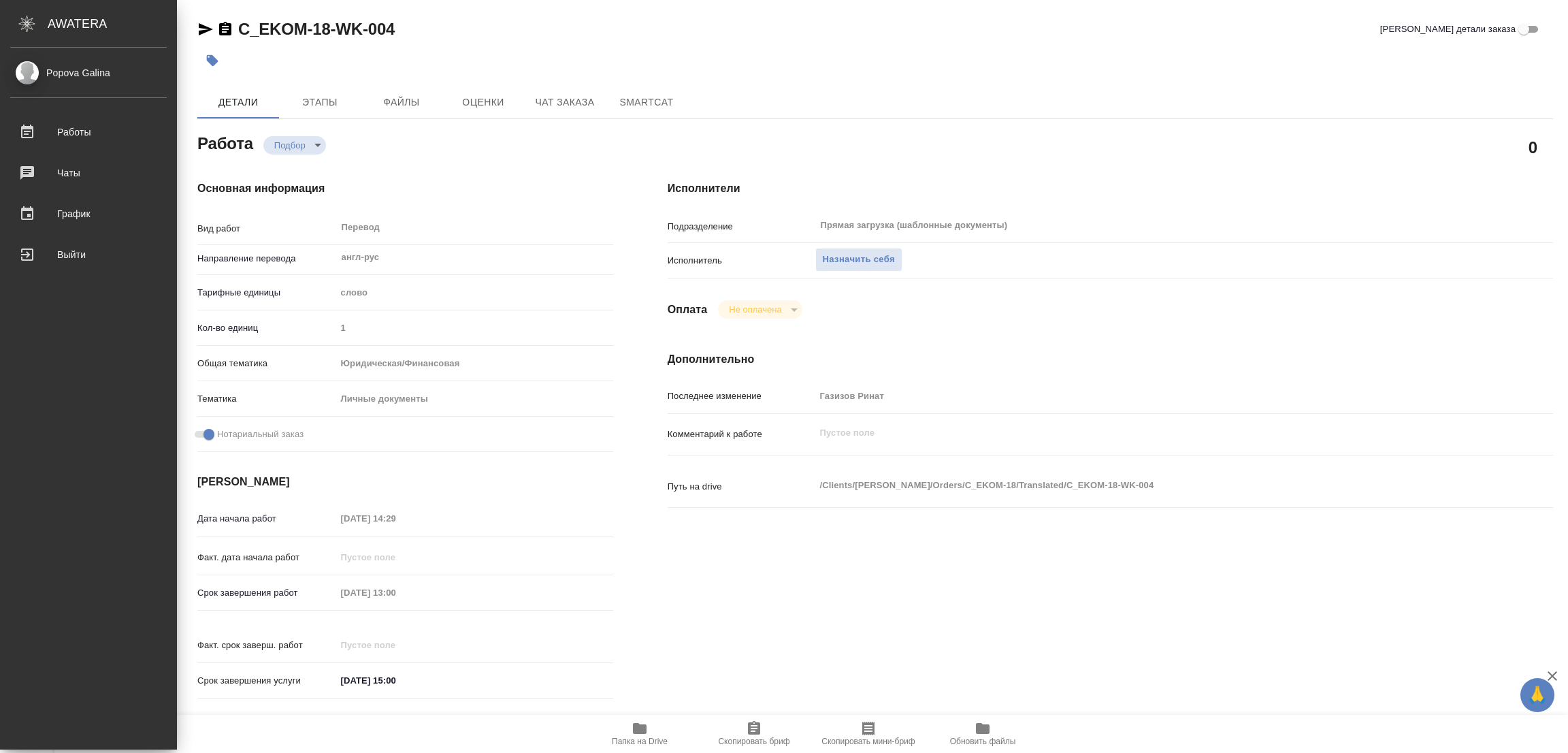
type textarea "x"
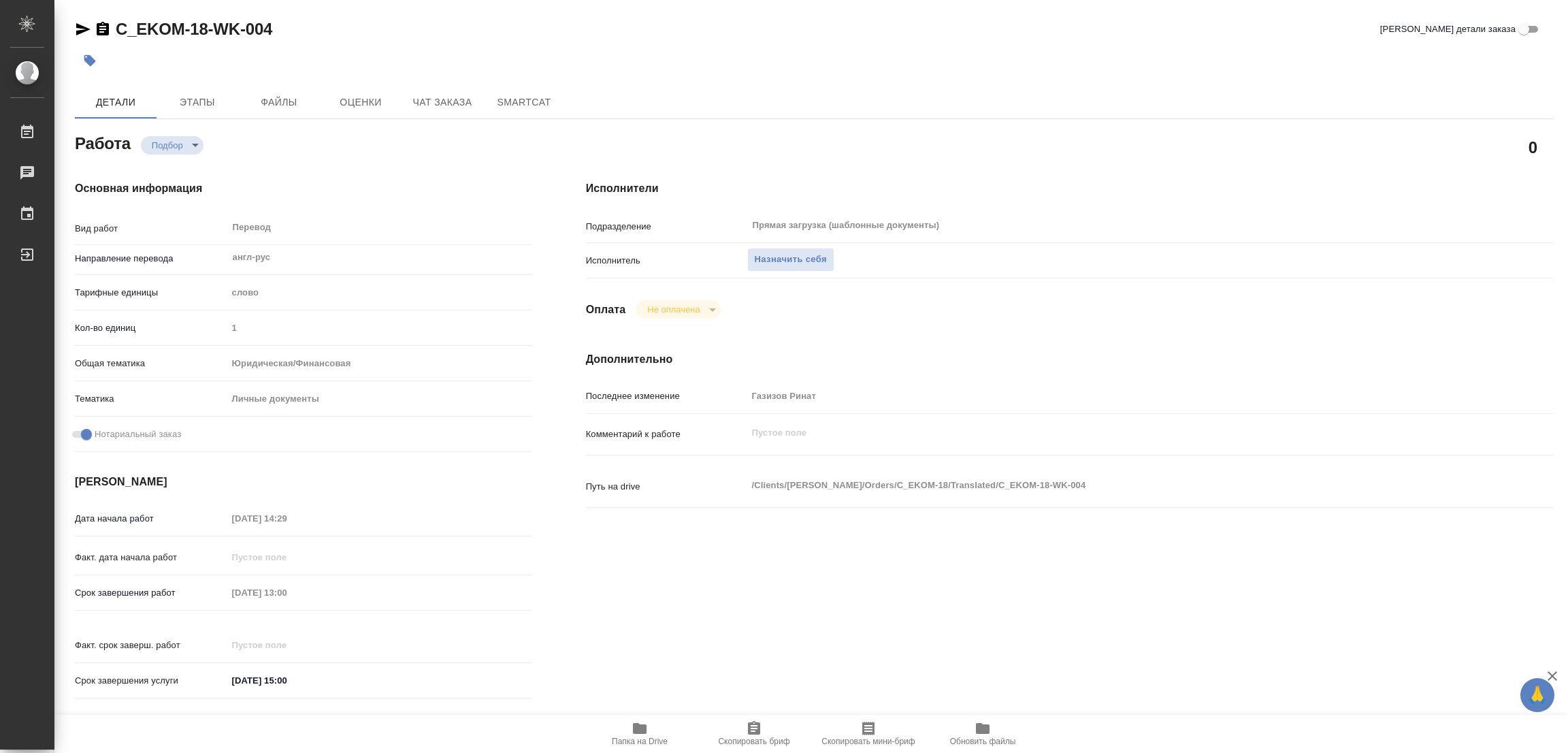
scroll to position [419, 0]
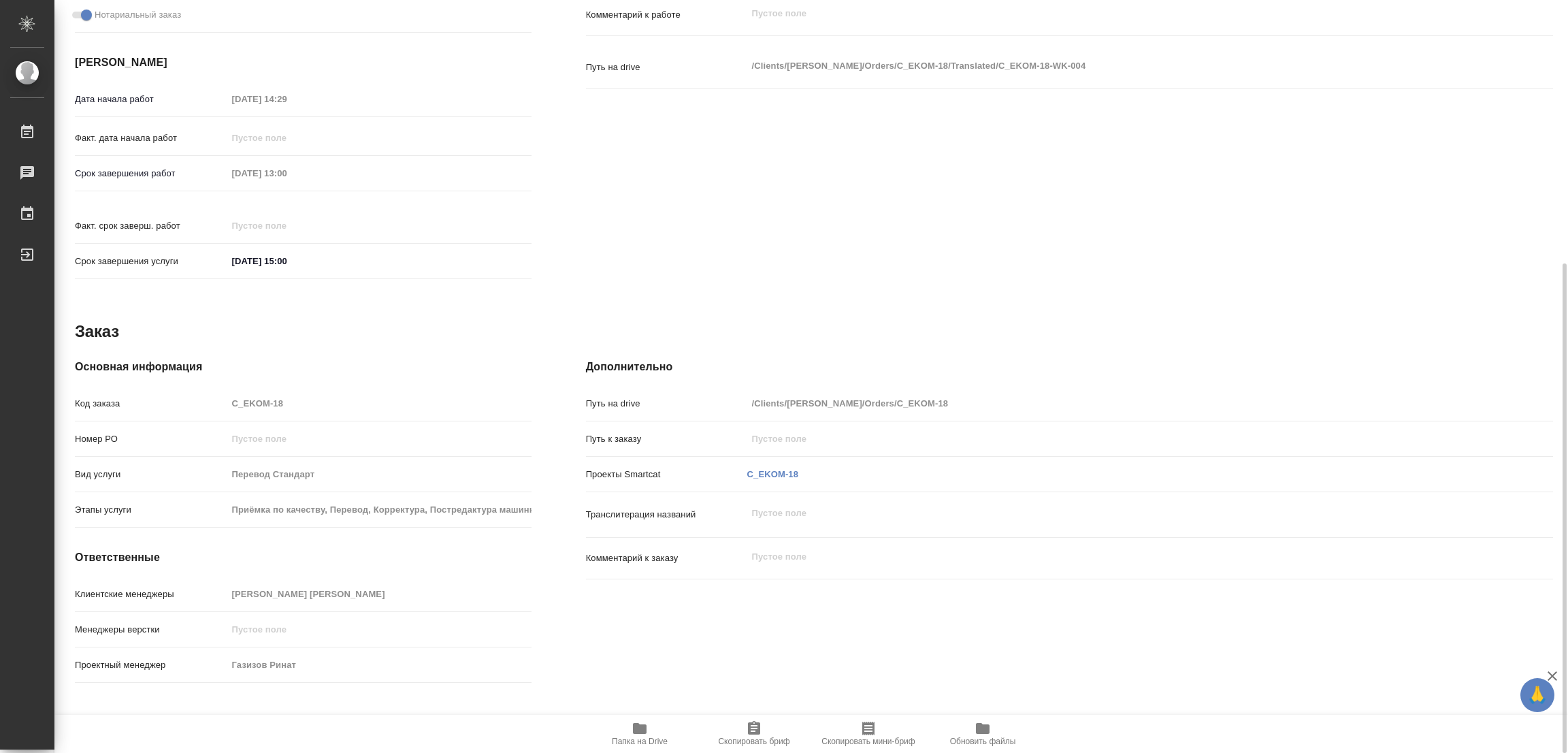
type textarea "x"
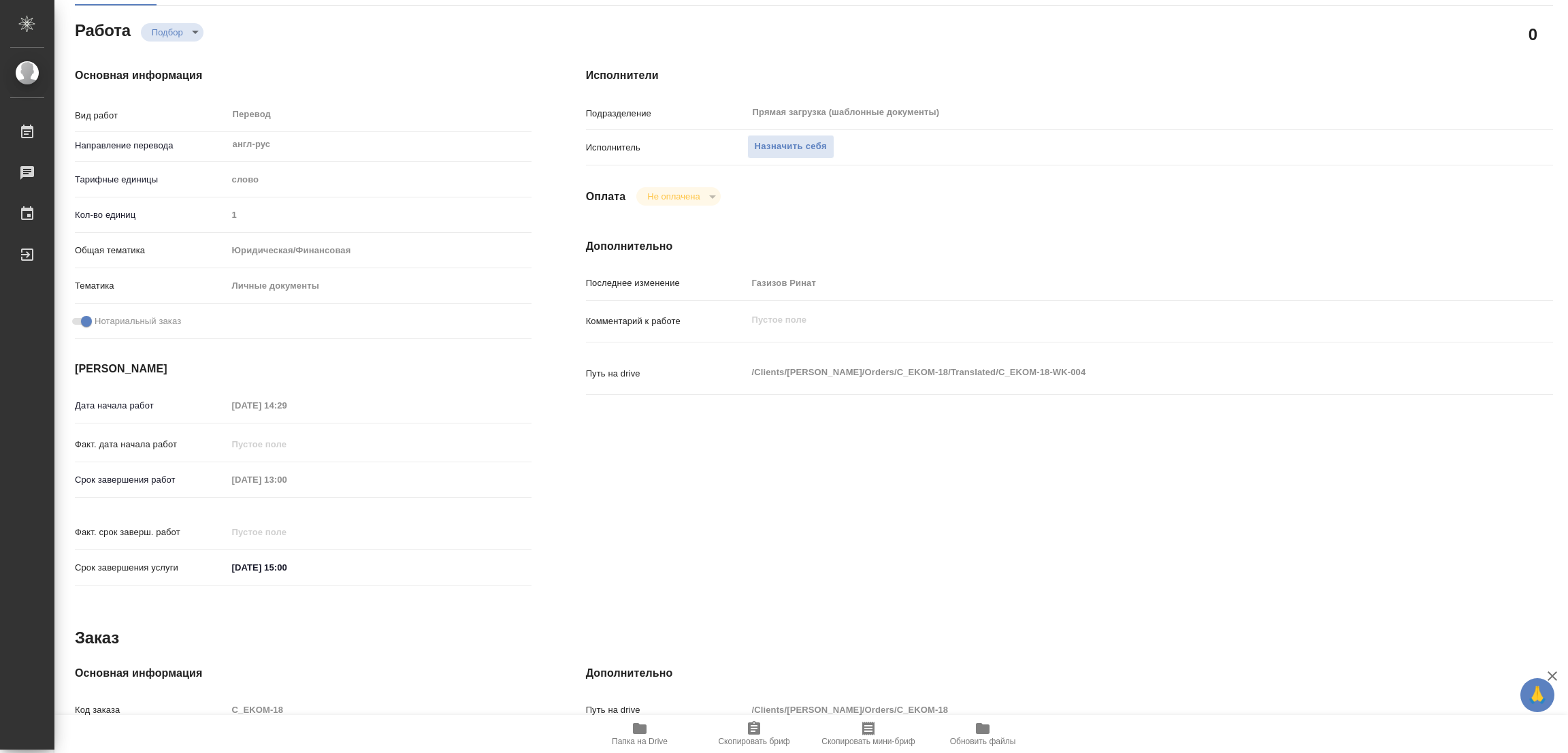
scroll to position [0, 0]
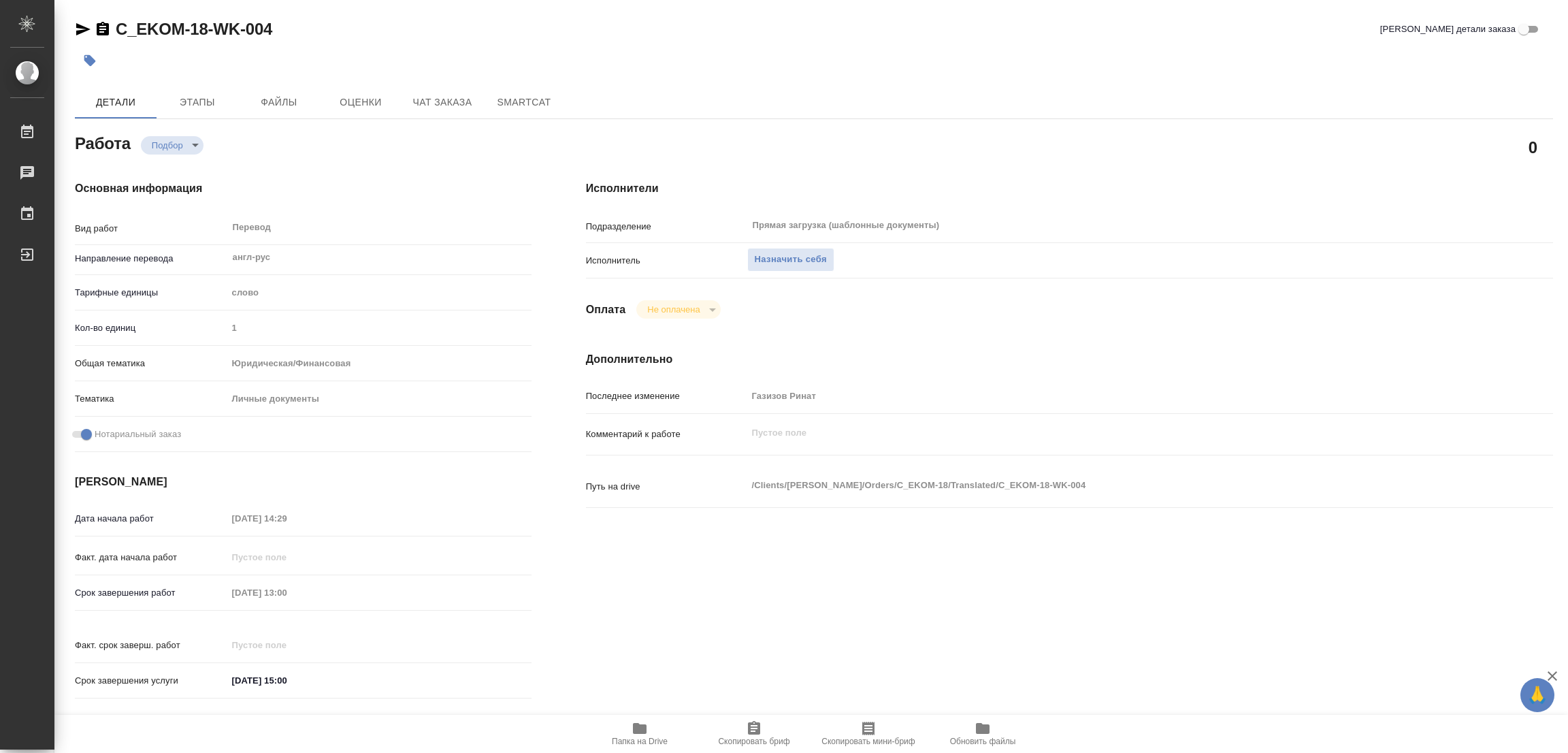
type textarea "x"
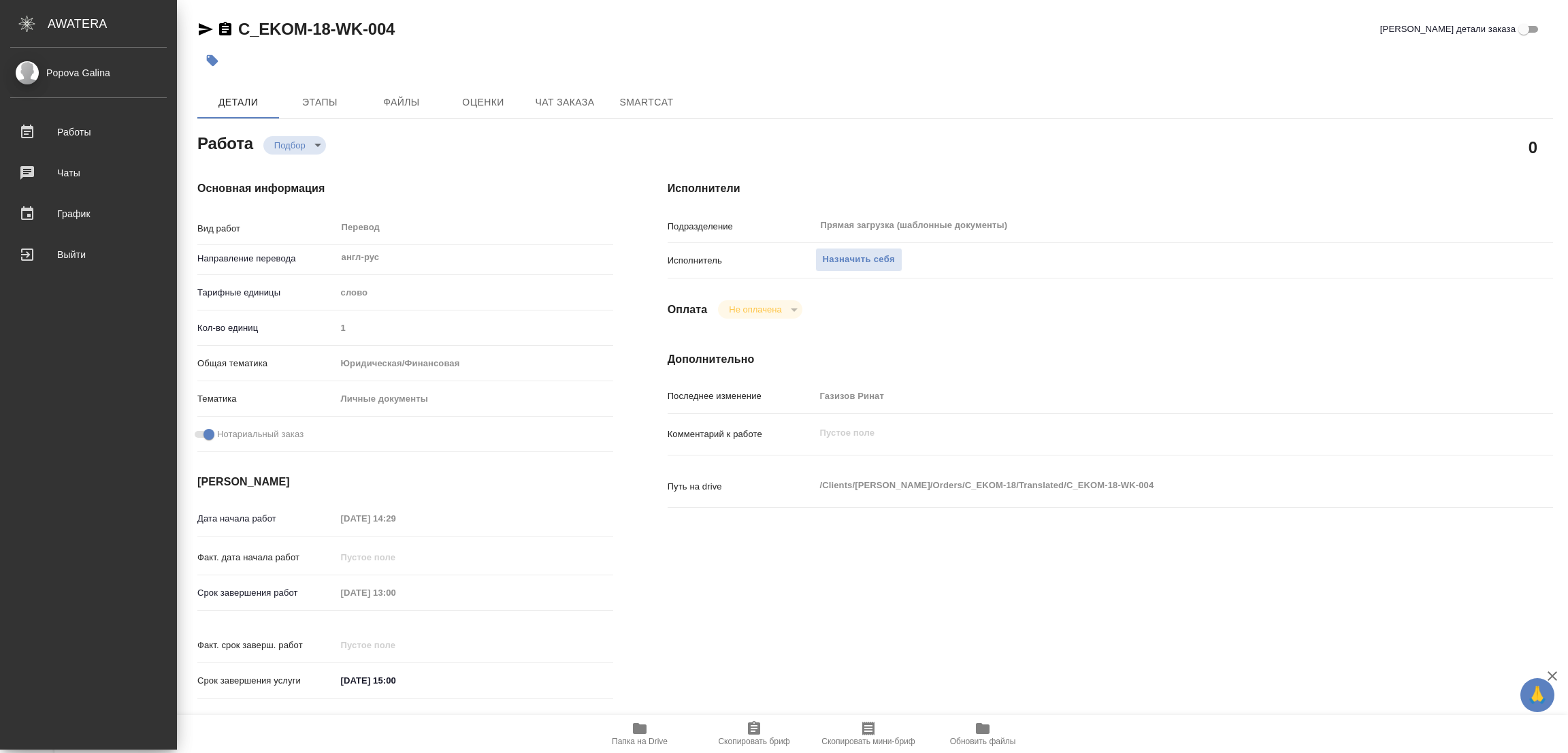
type textarea "x"
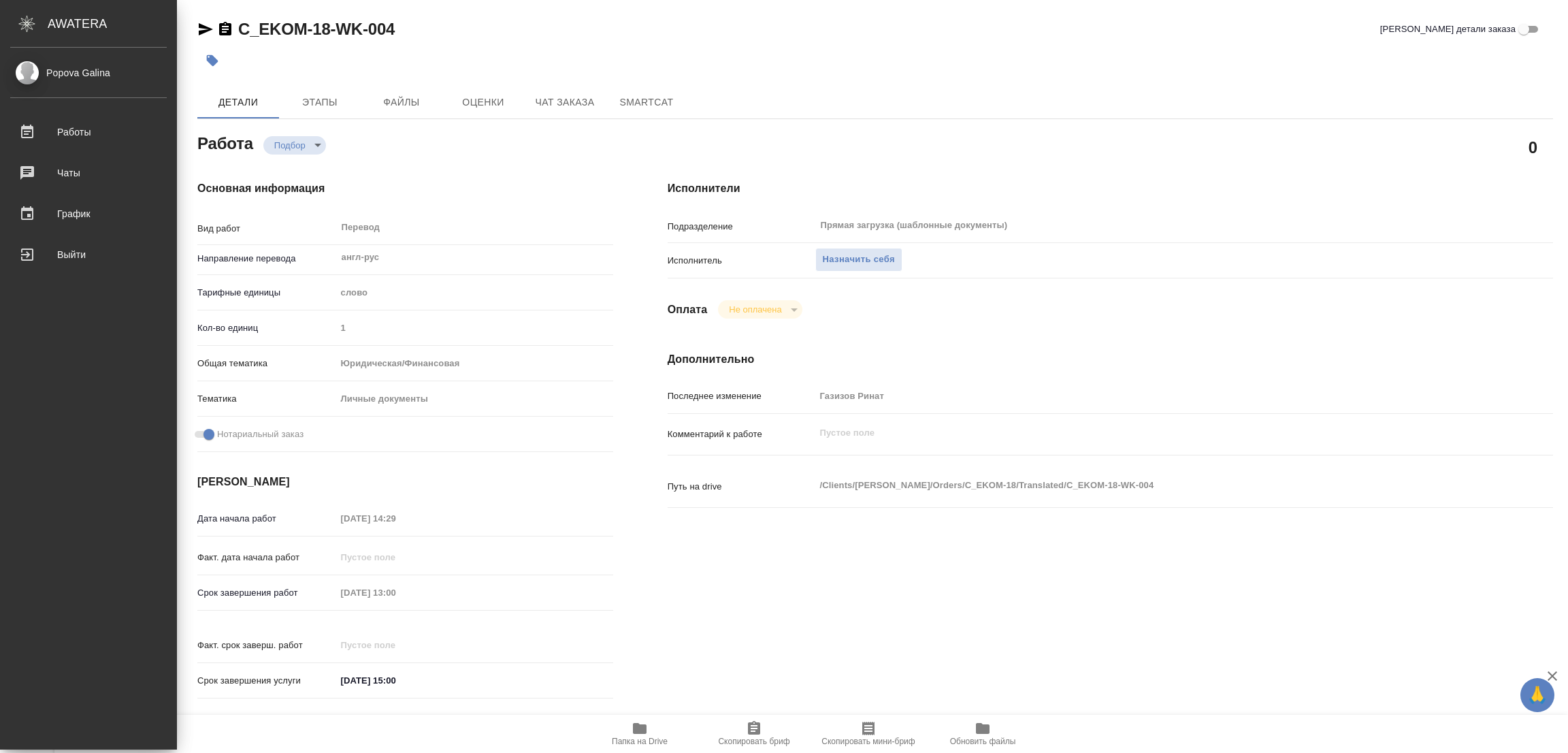
type textarea "x"
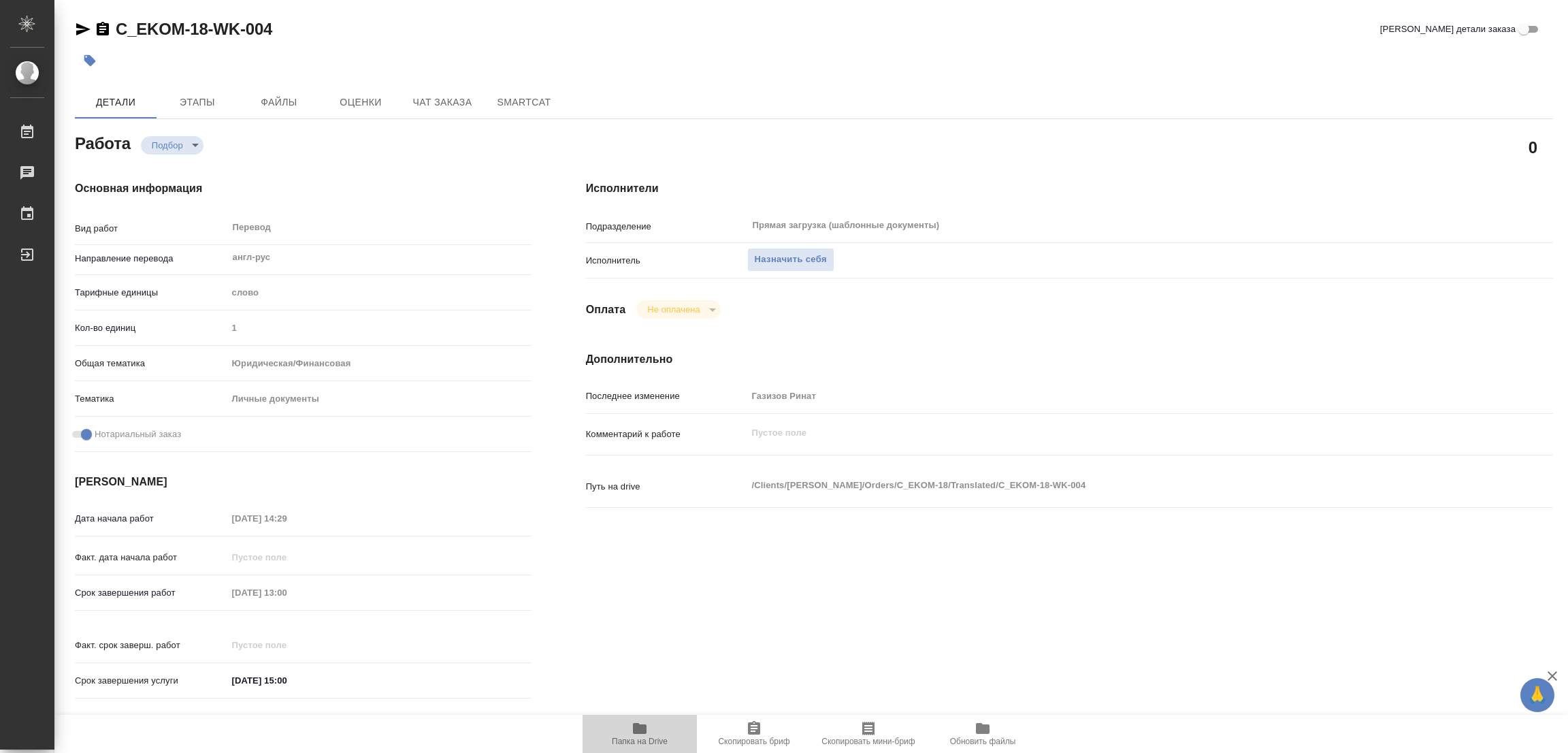
click at [643, 722] on icon "button" at bounding box center [640, 729] width 16 height 16
click at [643, 733] on icon "button" at bounding box center [640, 728] width 13 height 11
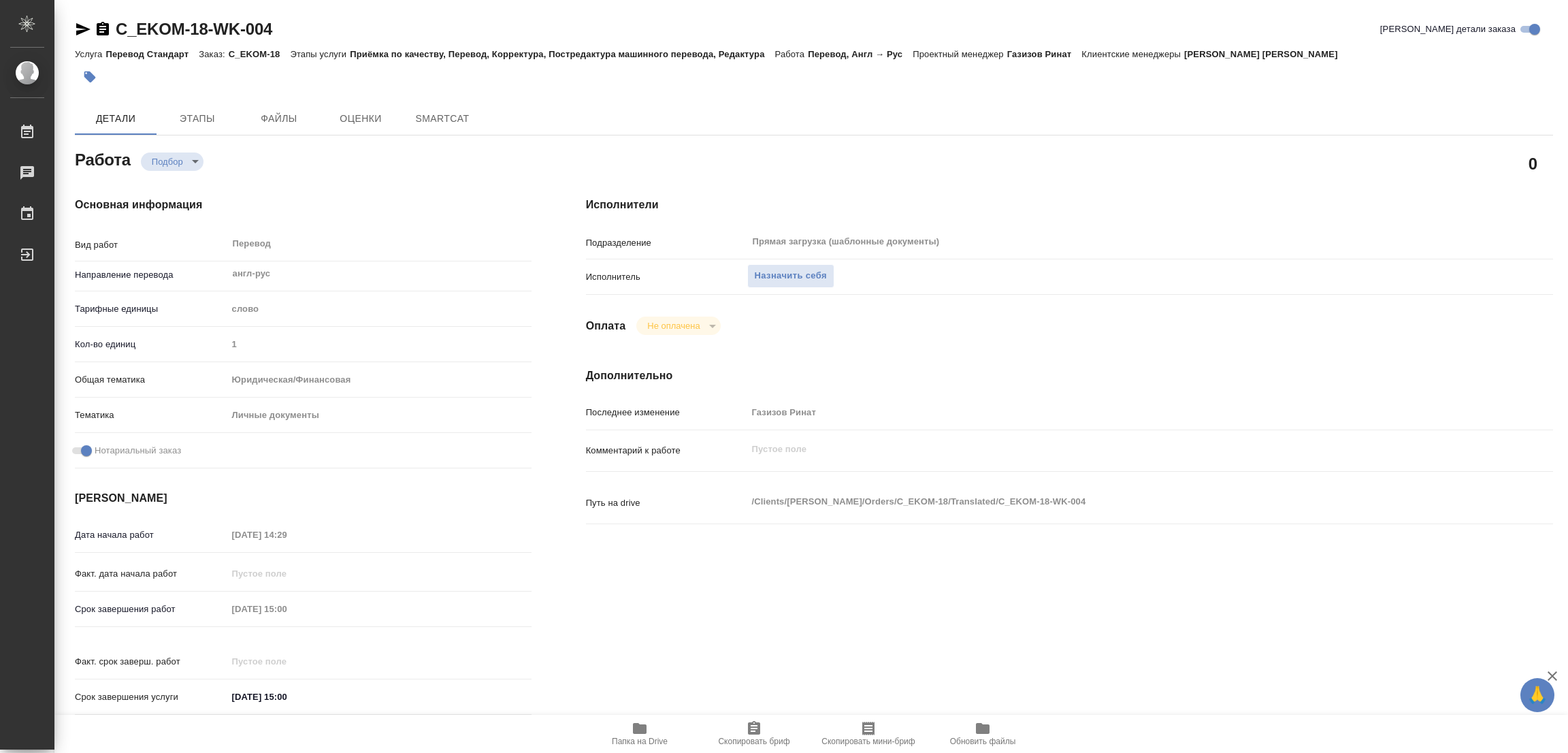
type textarea "x"
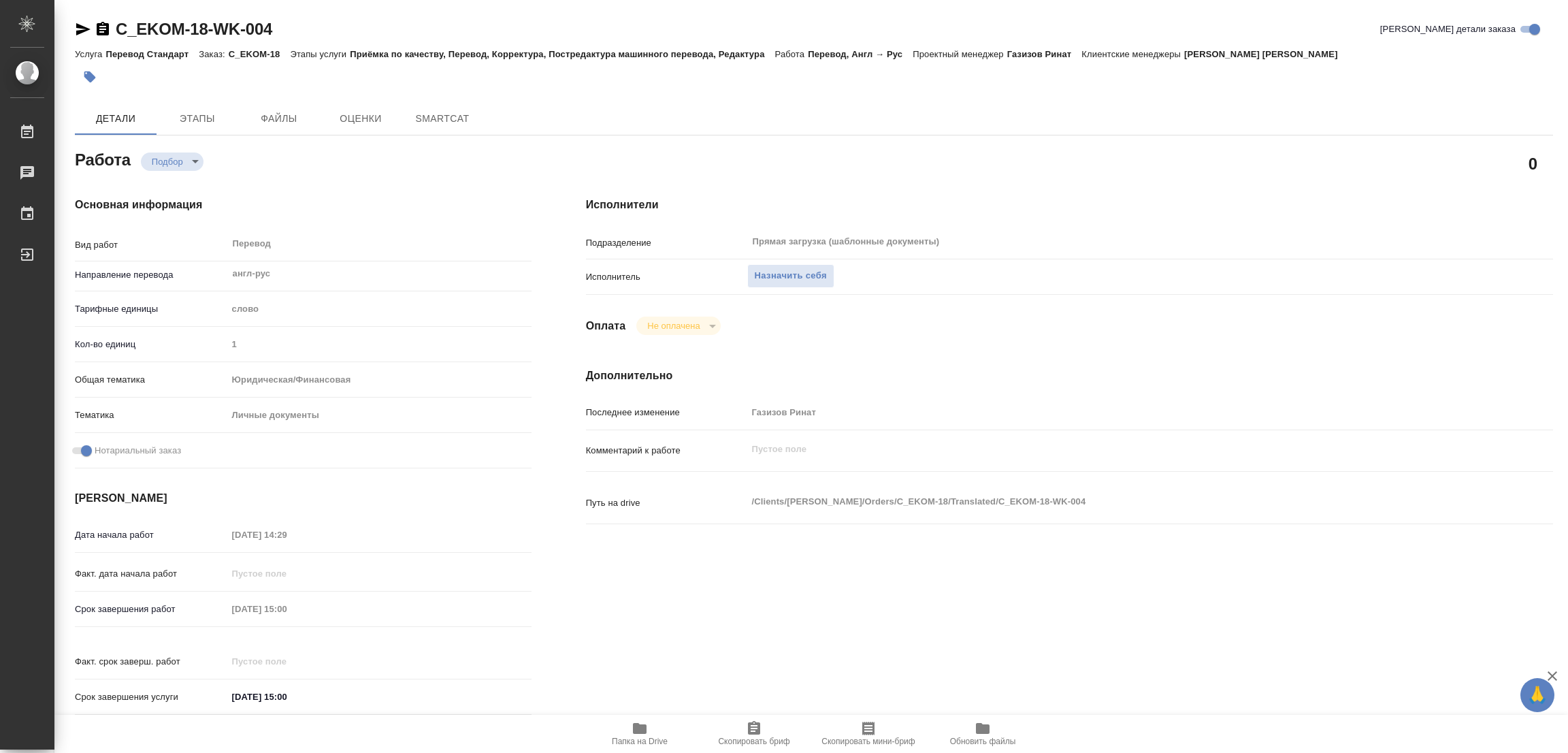
type textarea "x"
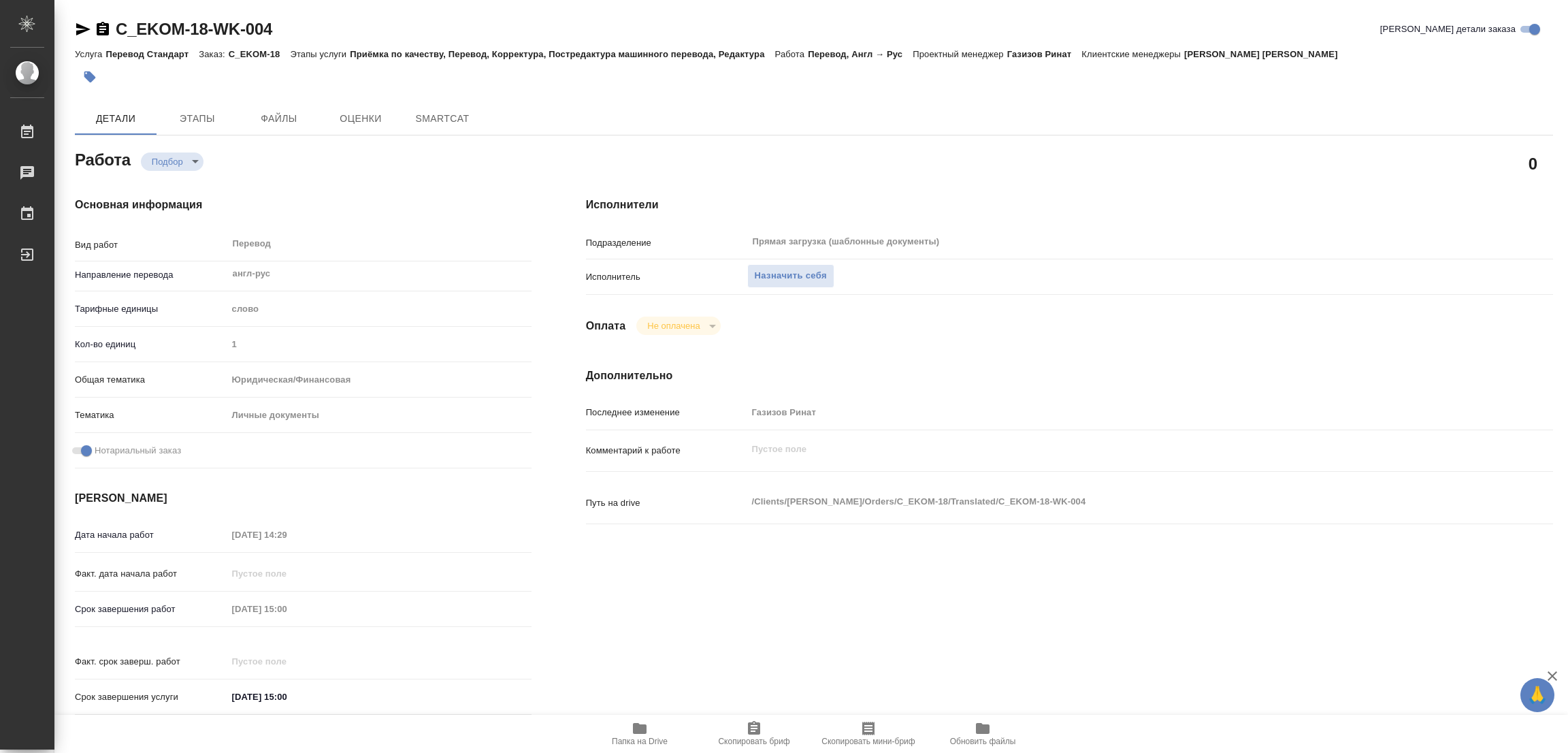
type textarea "x"
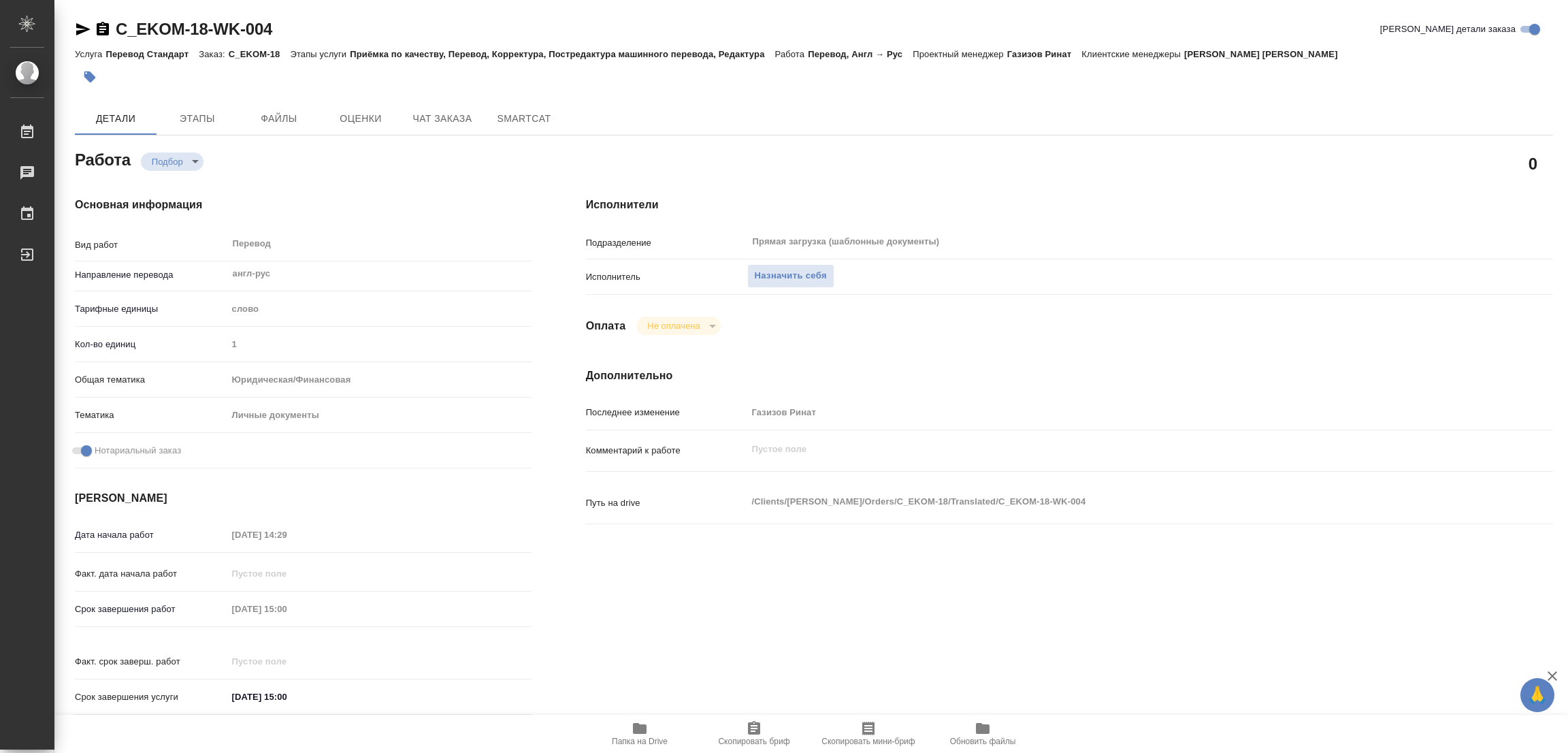
type textarea "x"
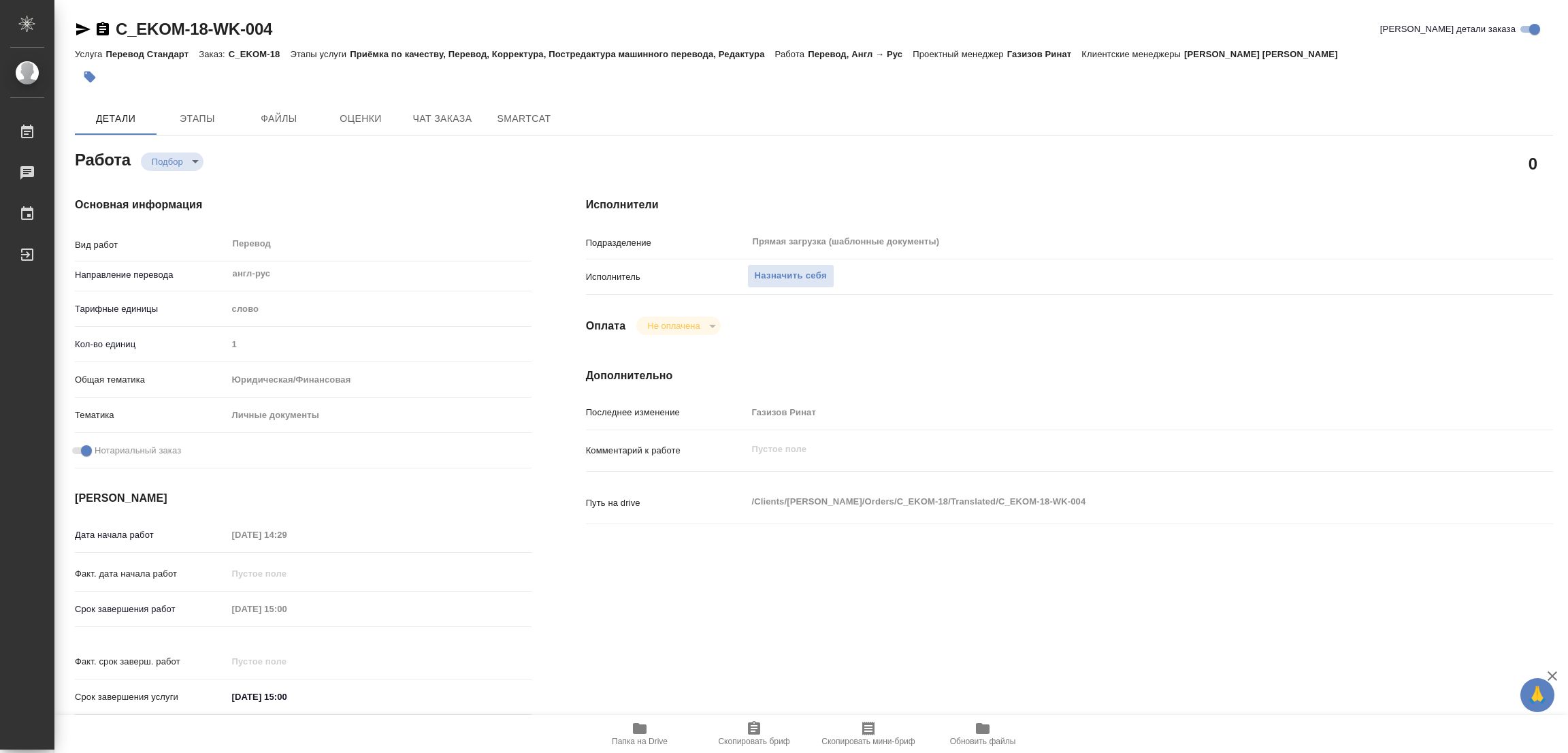
type textarea "x"
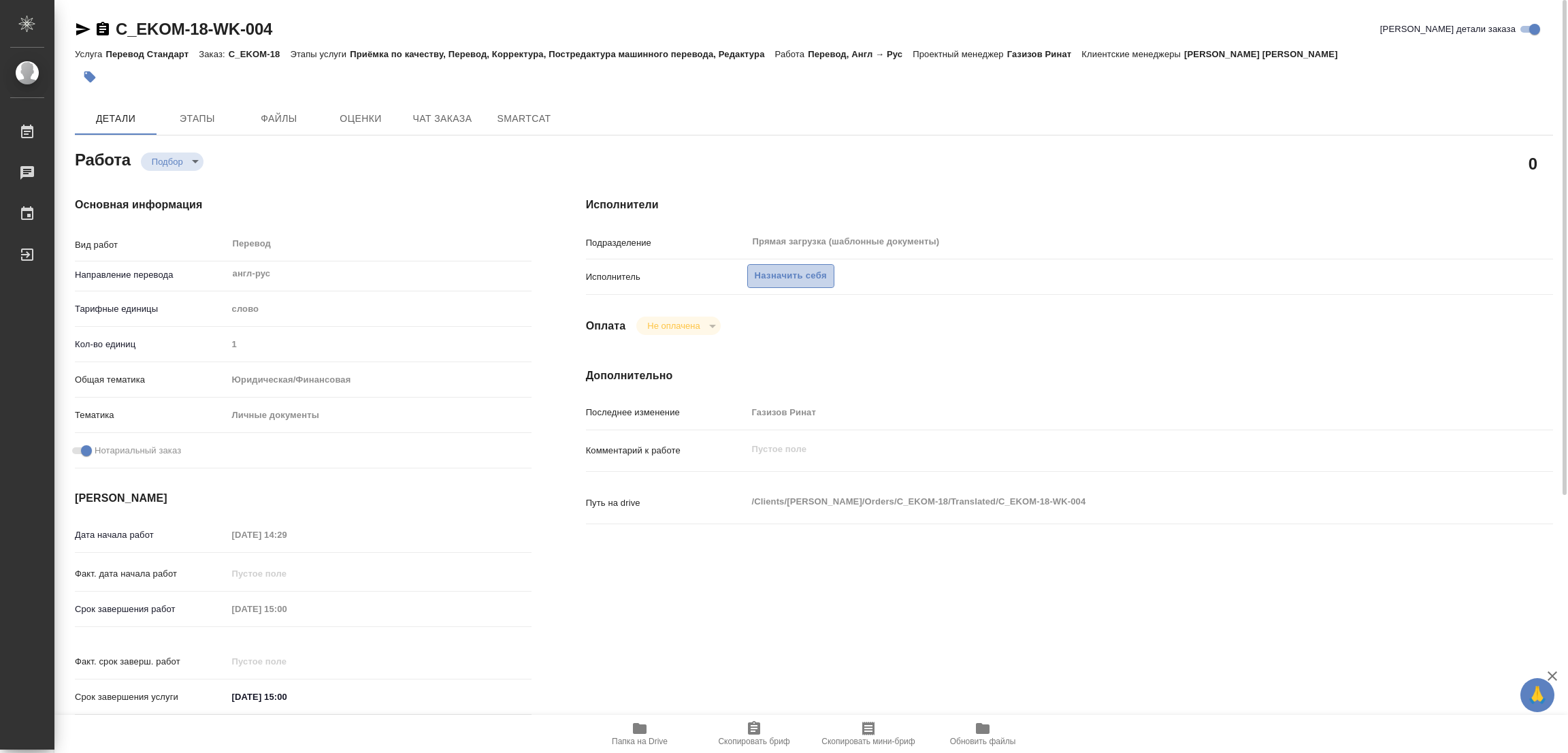
click at [779, 271] on span "Назначить себя" at bounding box center [791, 275] width 72 height 16
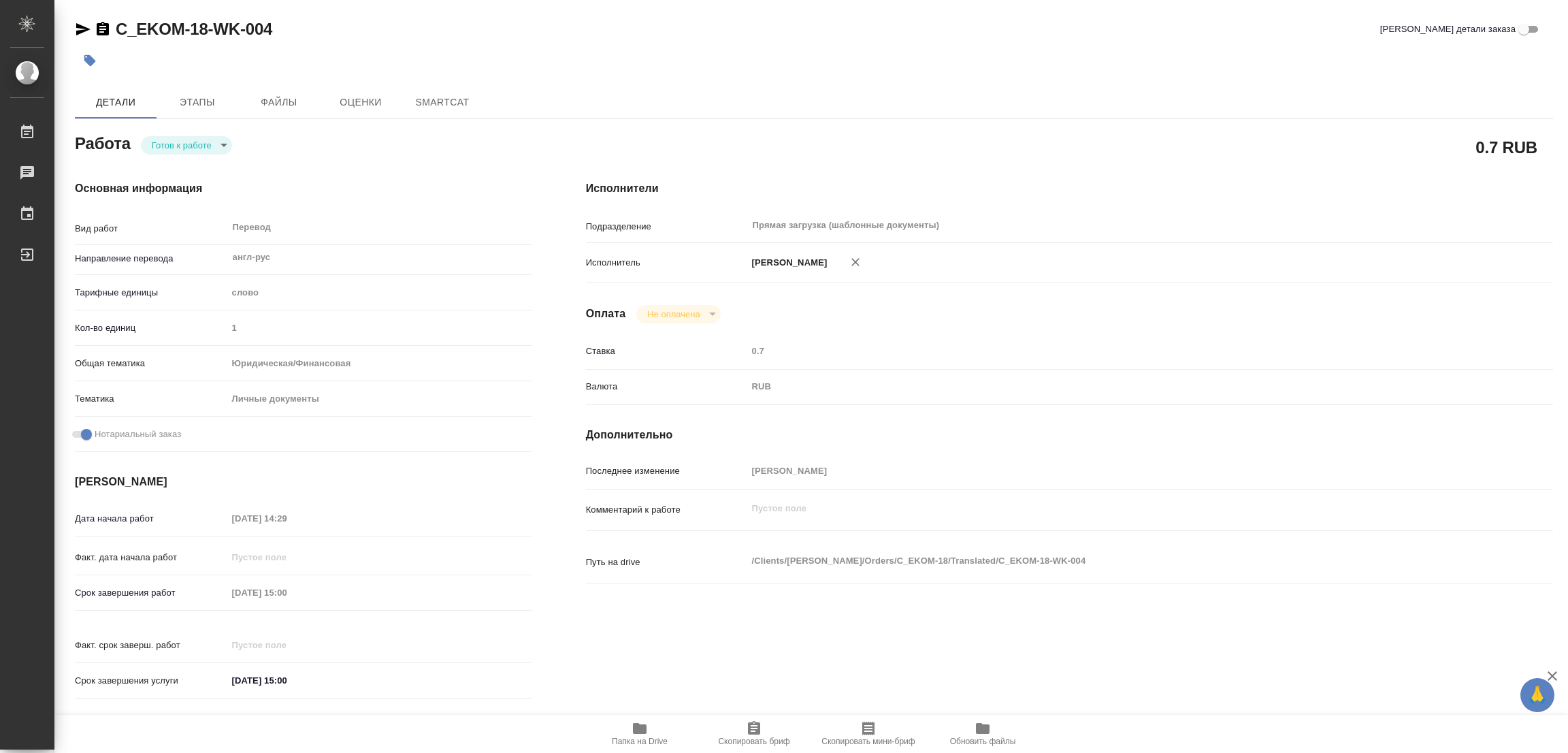
type textarea "x"
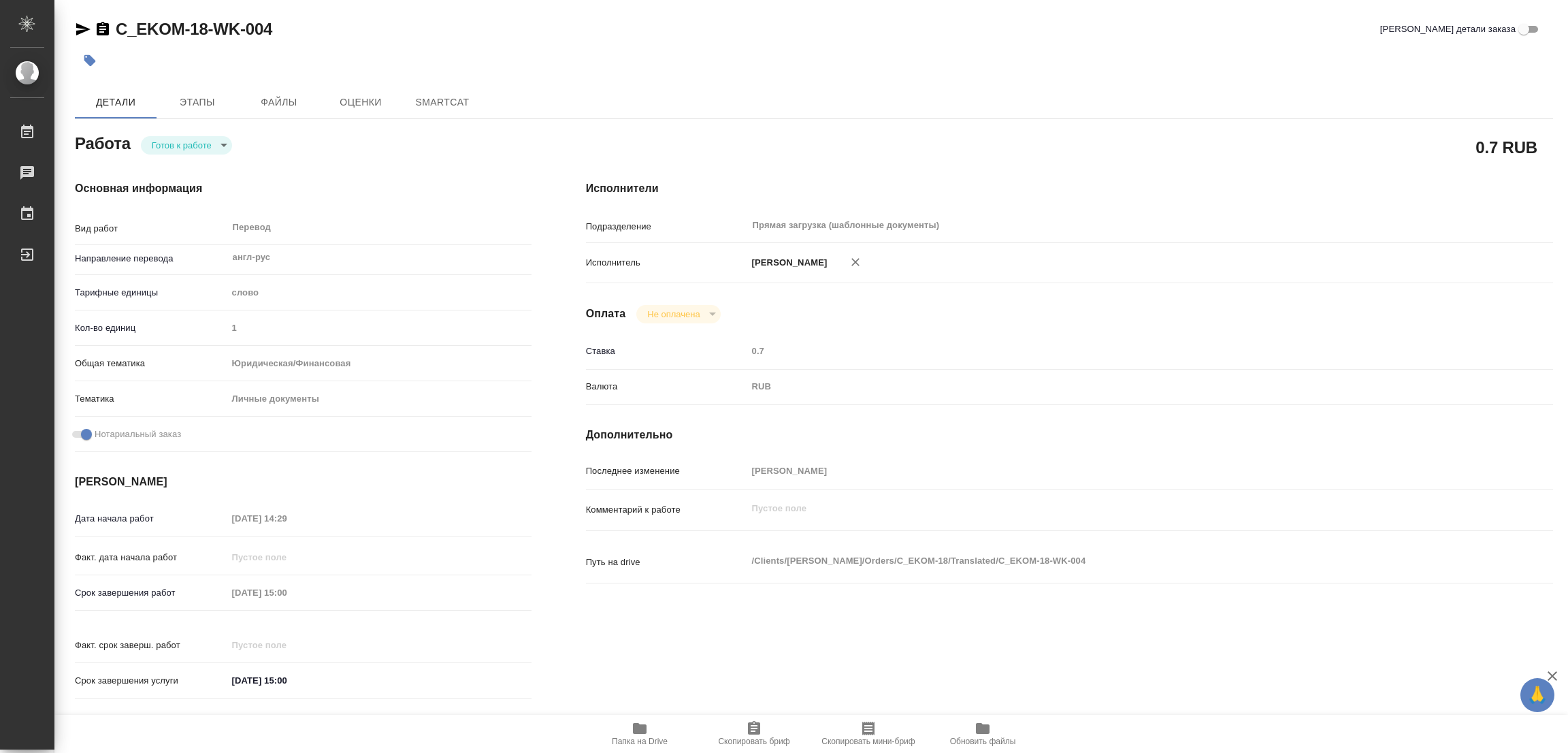
type textarea "x"
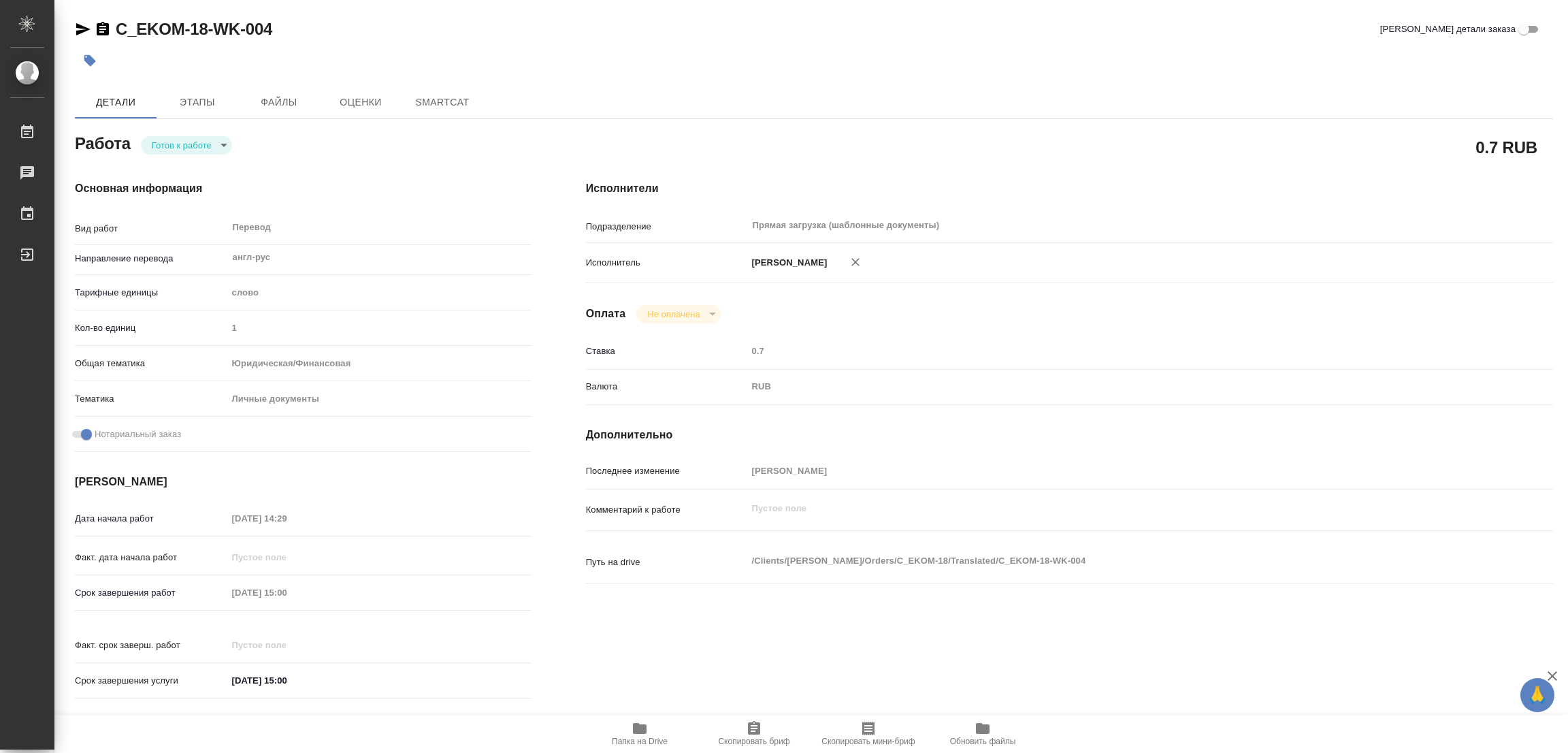
type textarea "x"
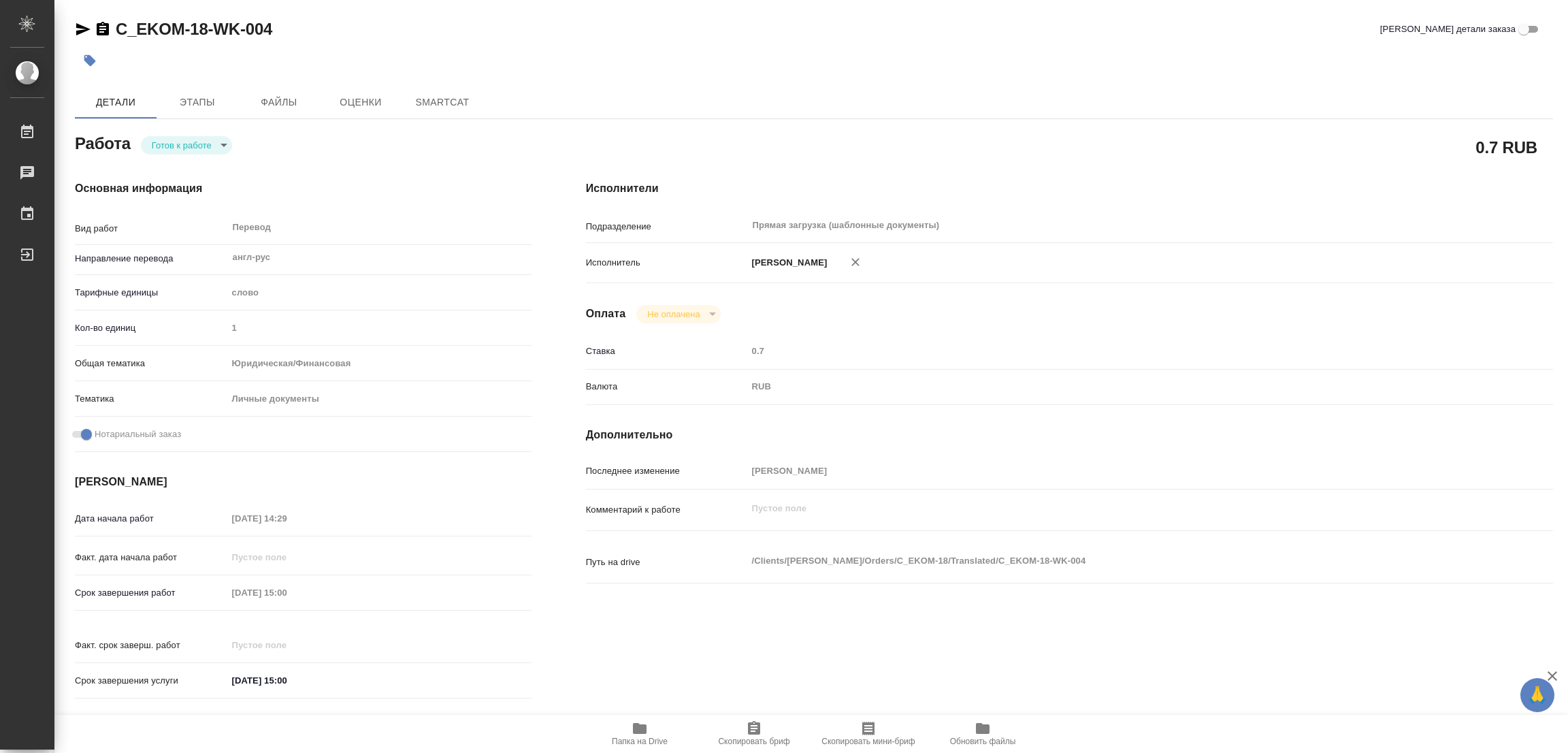
type textarea "x"
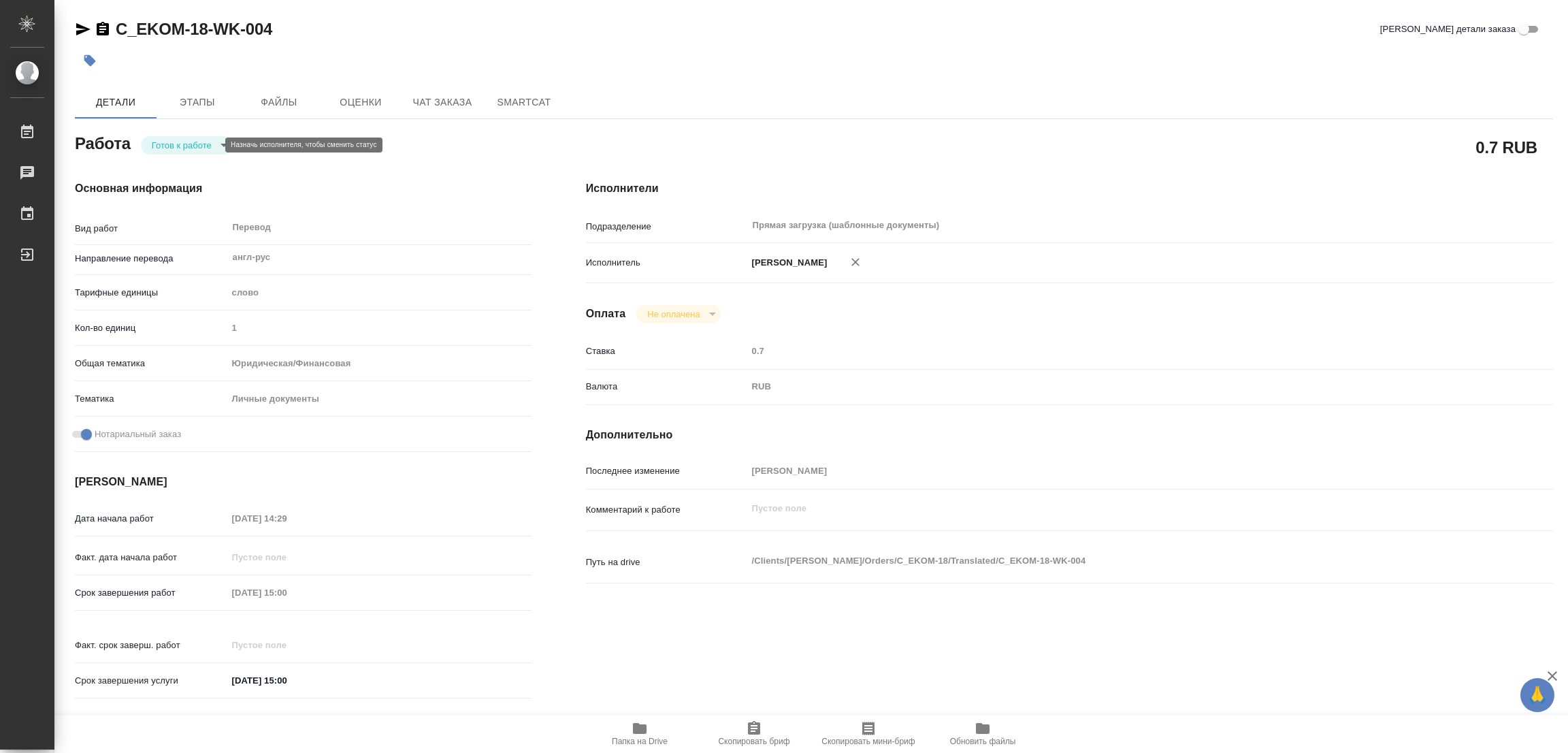
click at [191, 141] on body "🙏 .cls-1 fill:#fff; AWATERA Popova Galina Работы Чаты График Выйти C_EKOM-18-WK…" at bounding box center [784, 376] width 1568 height 753
type textarea "x"
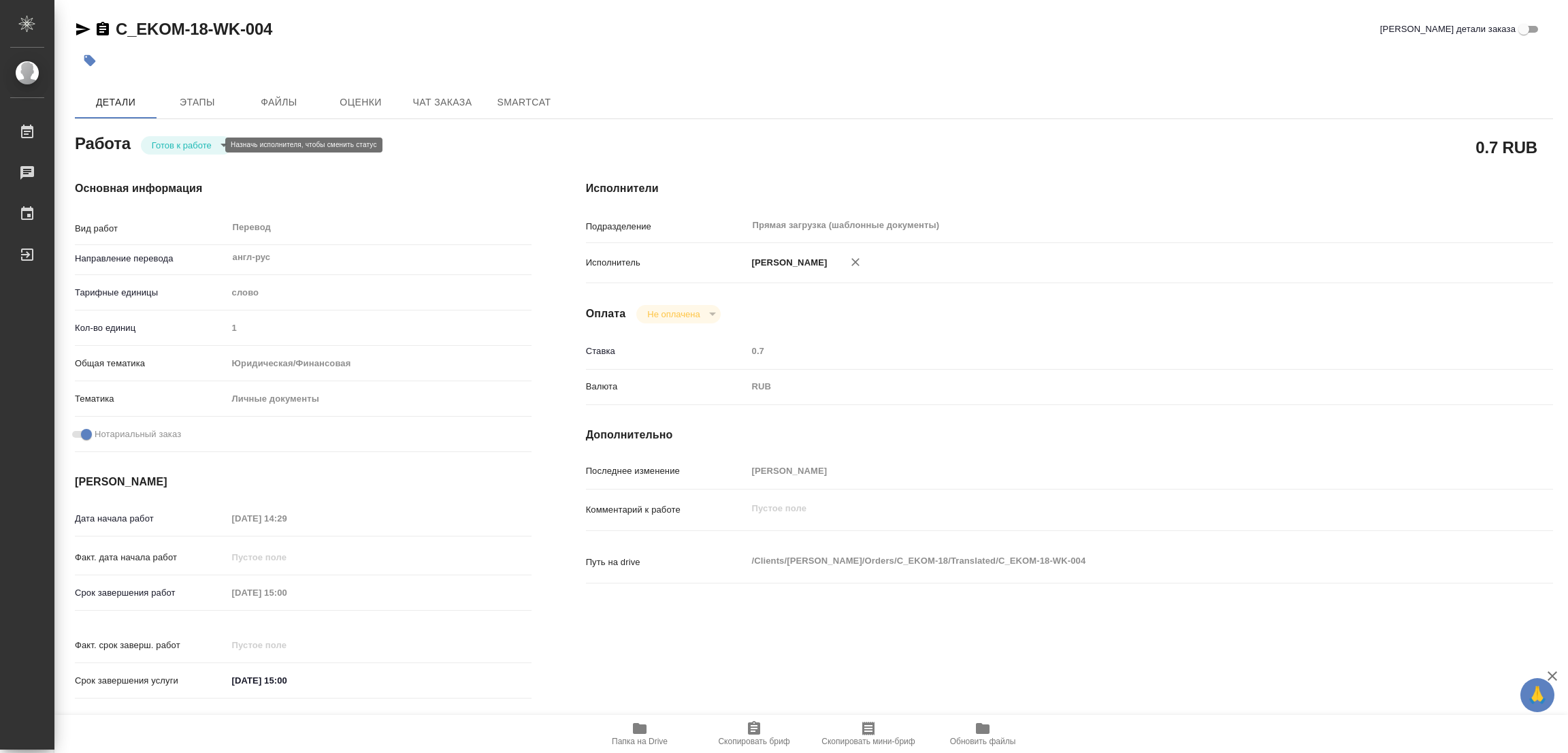
type textarea "x"
click at [191, 141] on button "В работе" at bounding box center [174, 145] width 45 height 15
type textarea "x"
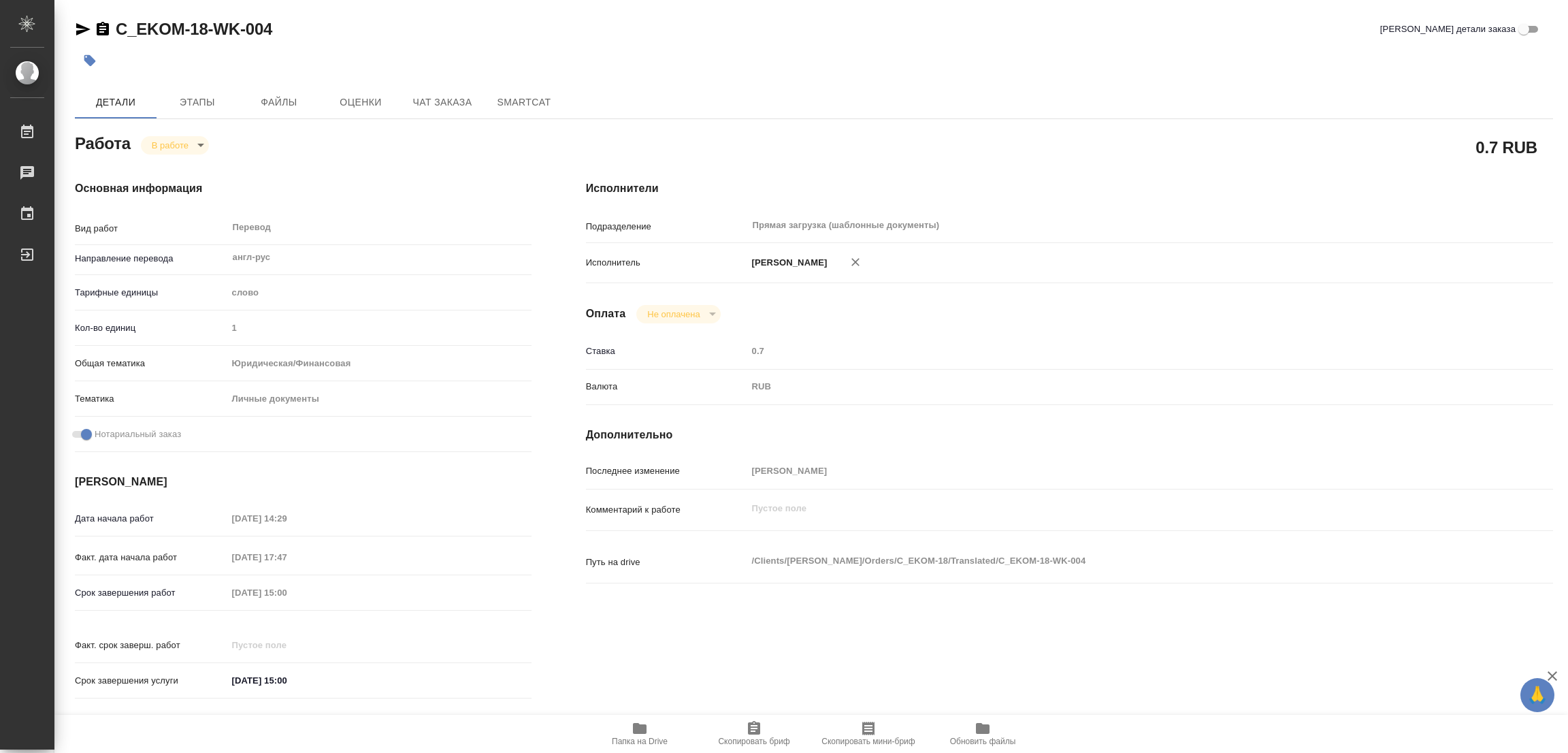
type textarea "x"
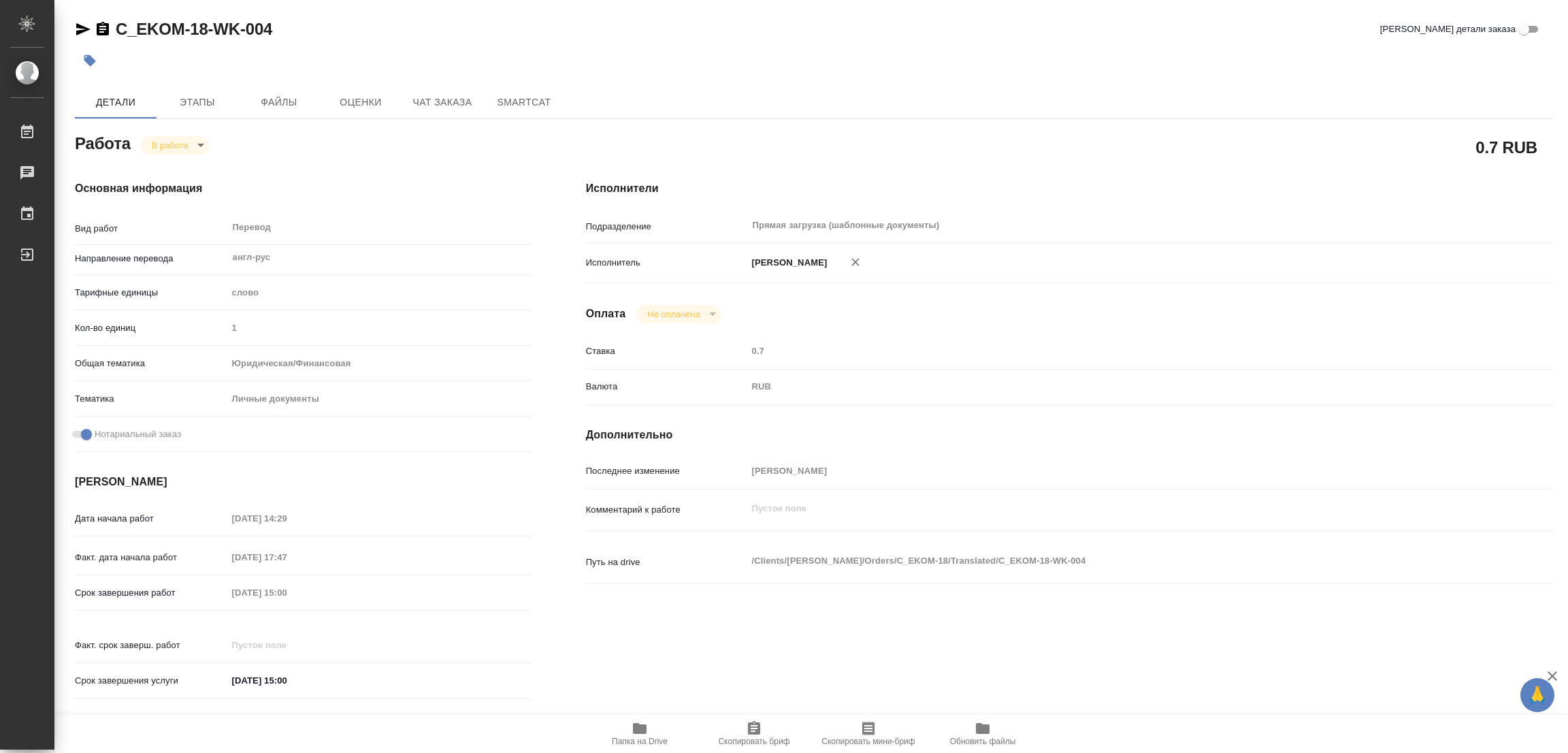
type textarea "x"
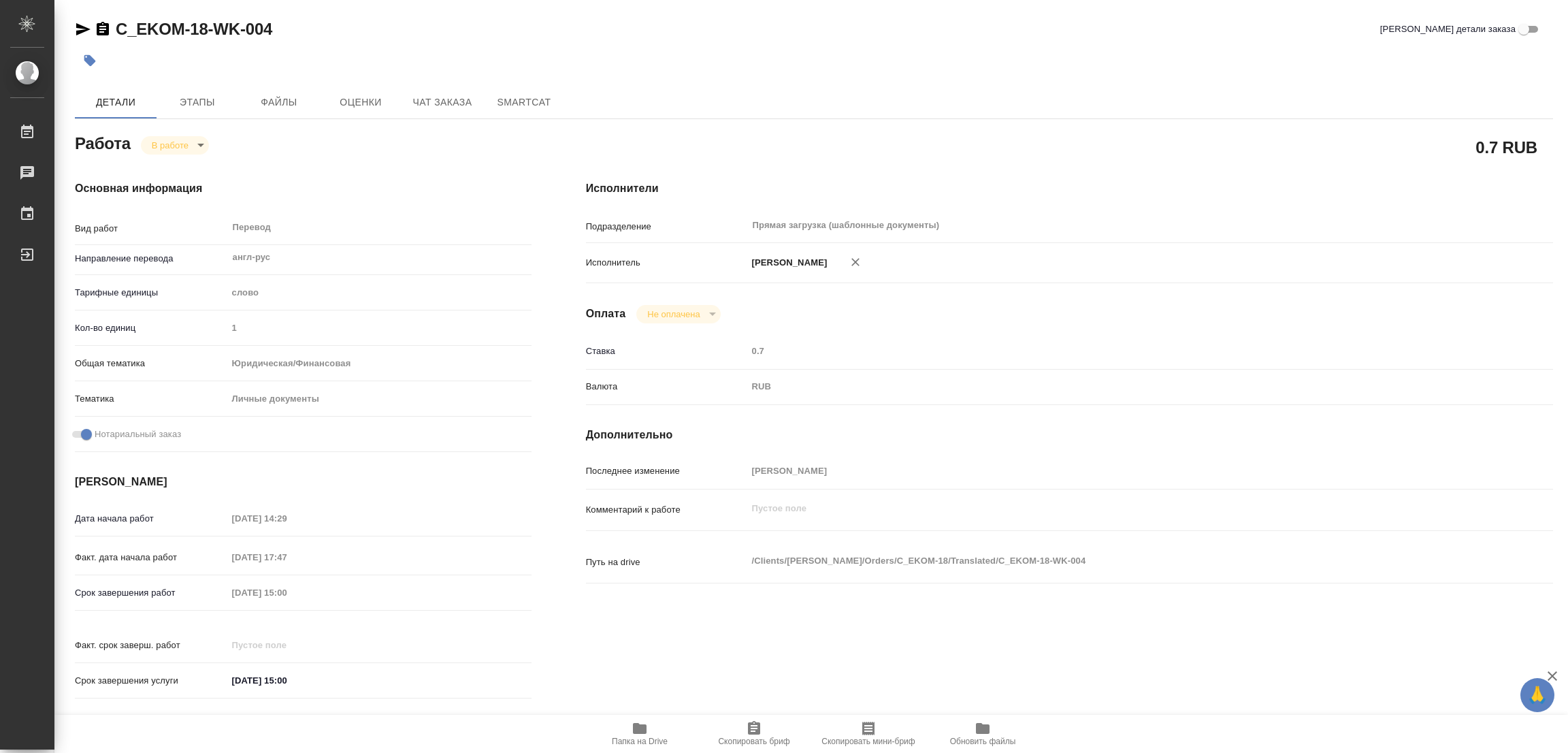
type textarea "x"
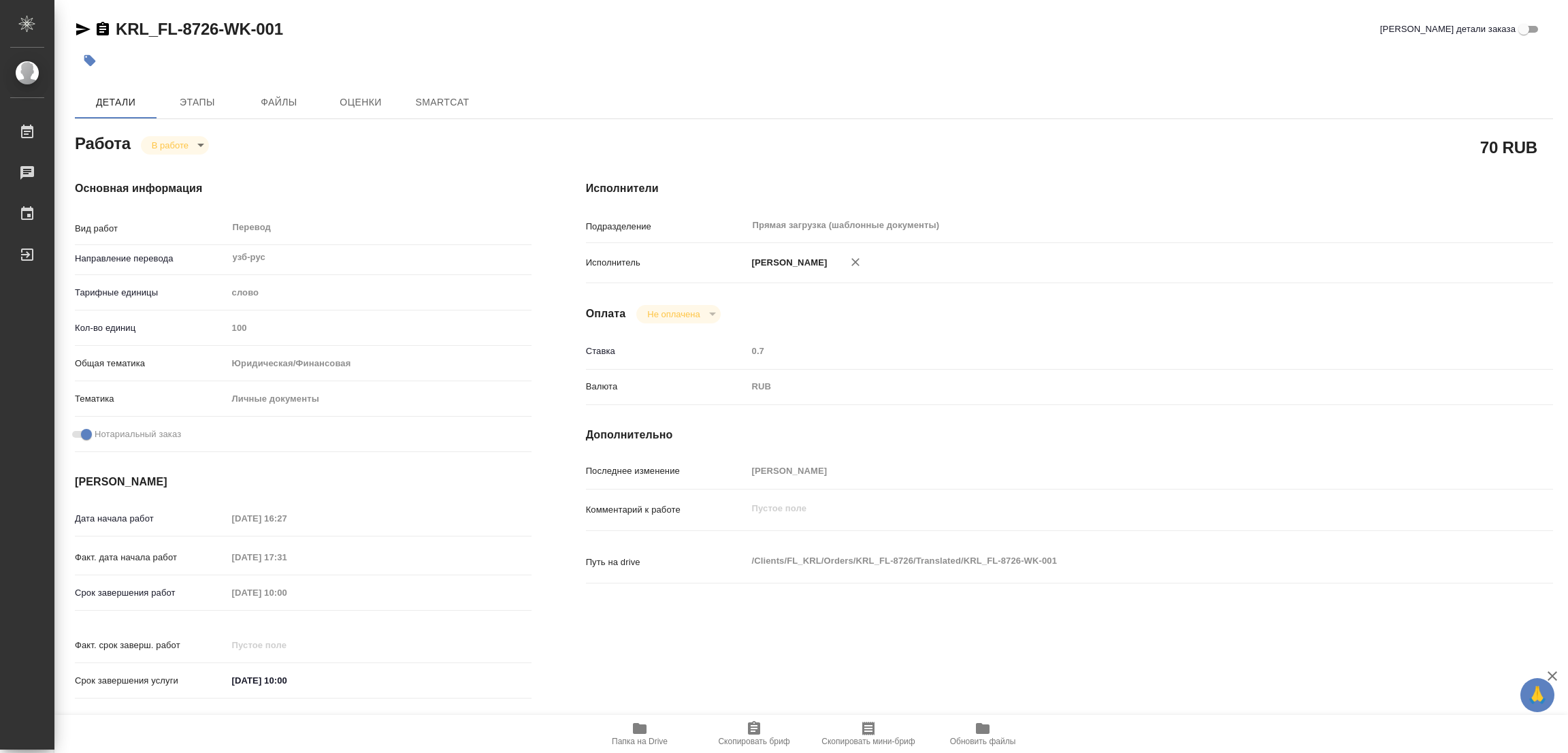
type textarea "x"
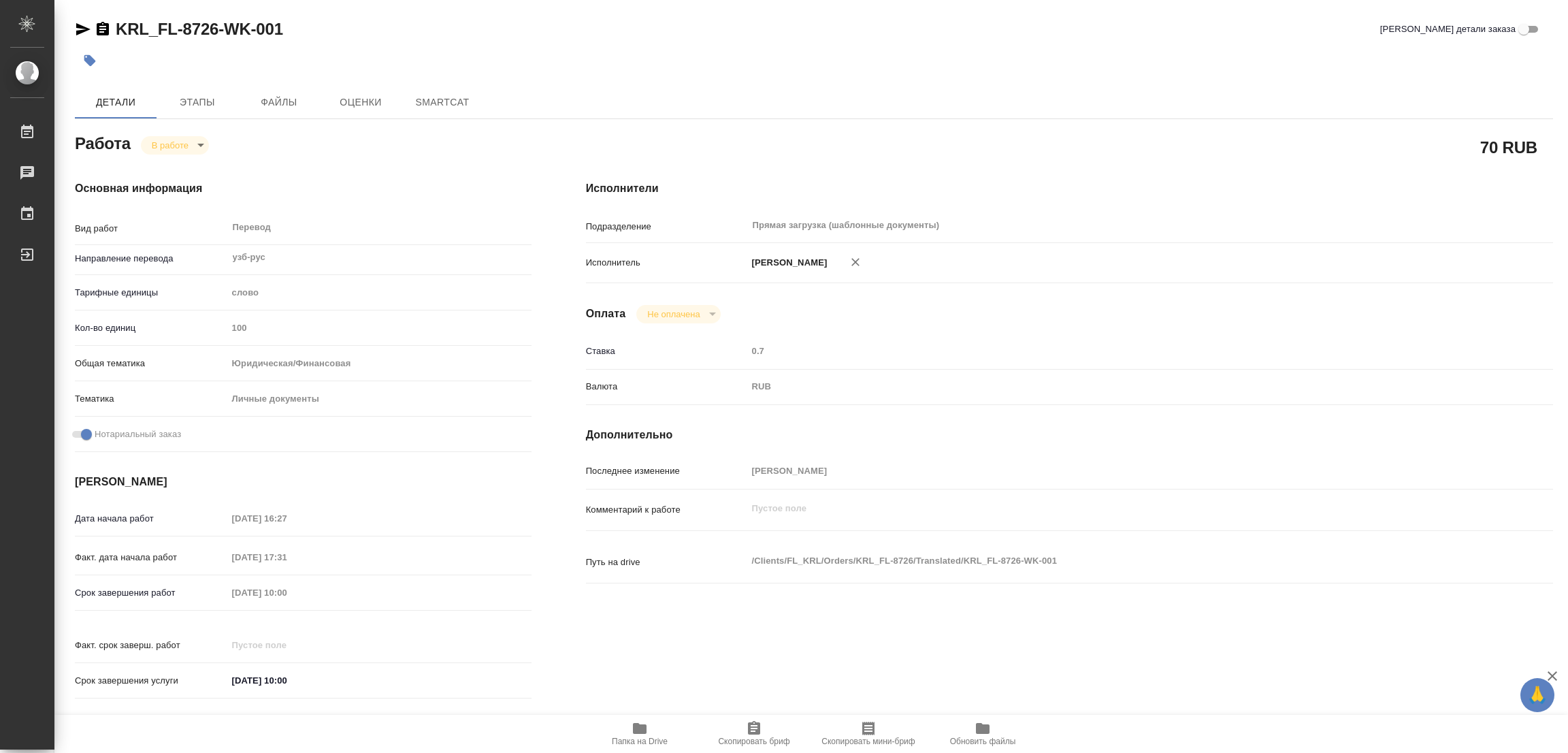
type textarea "x"
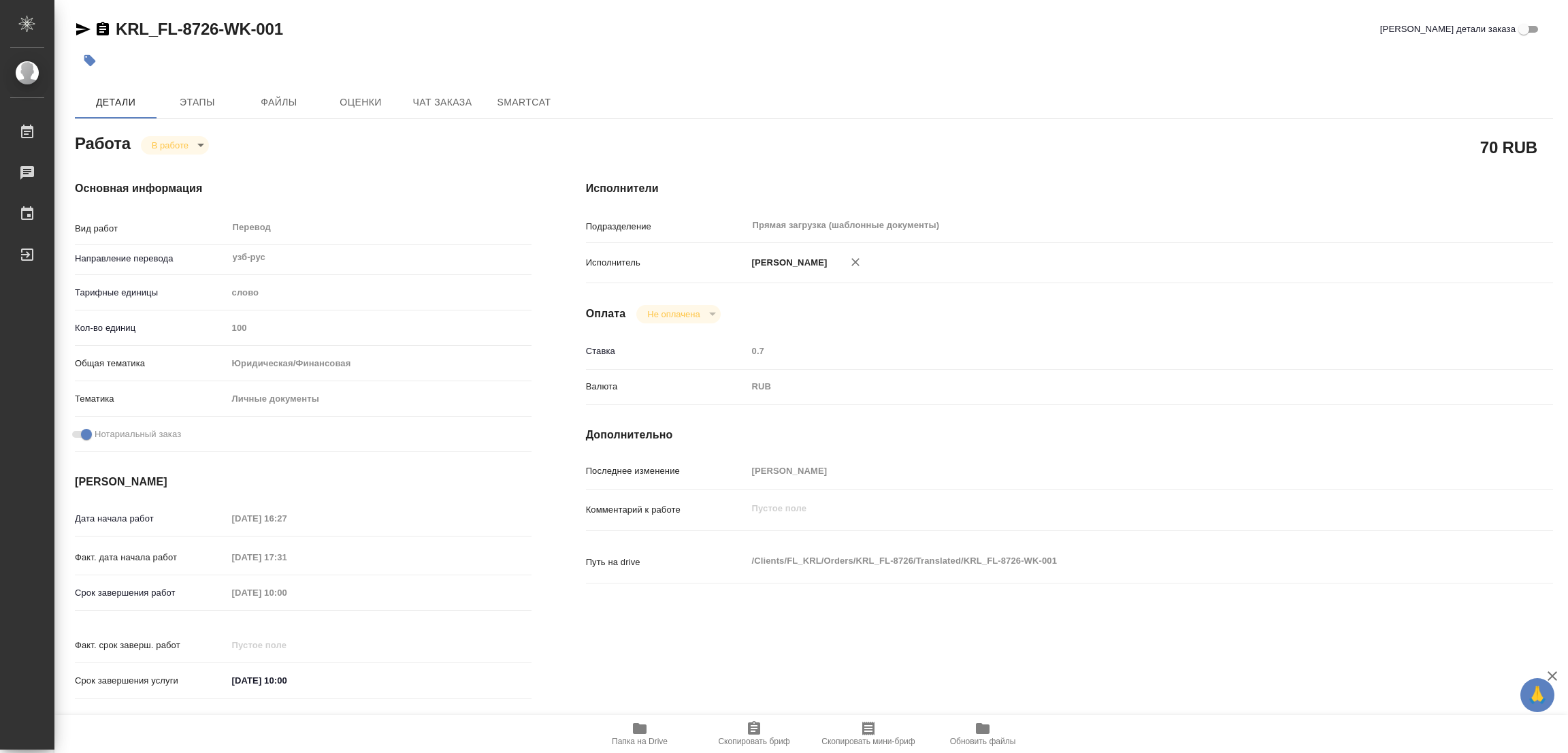
type textarea "x"
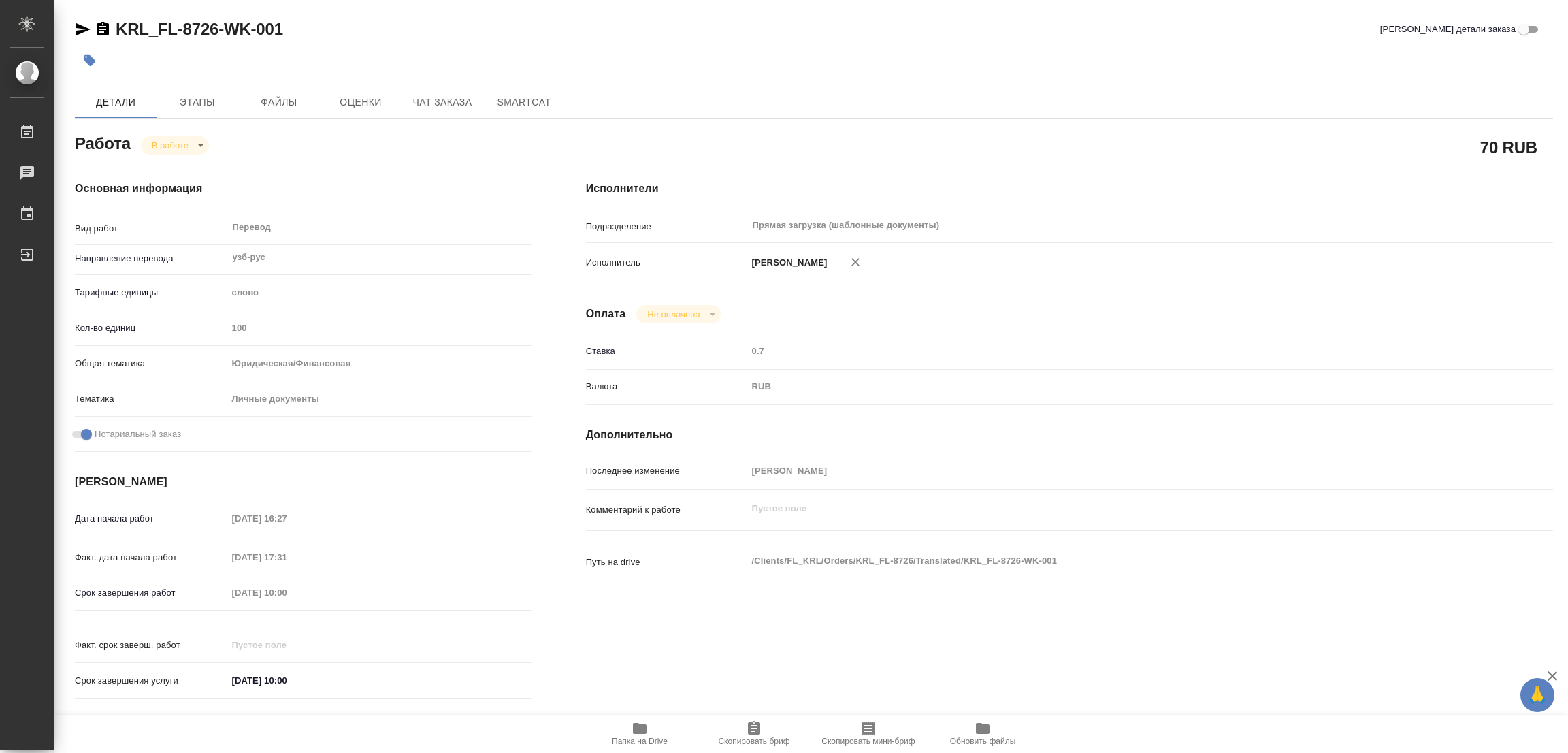
type textarea "x"
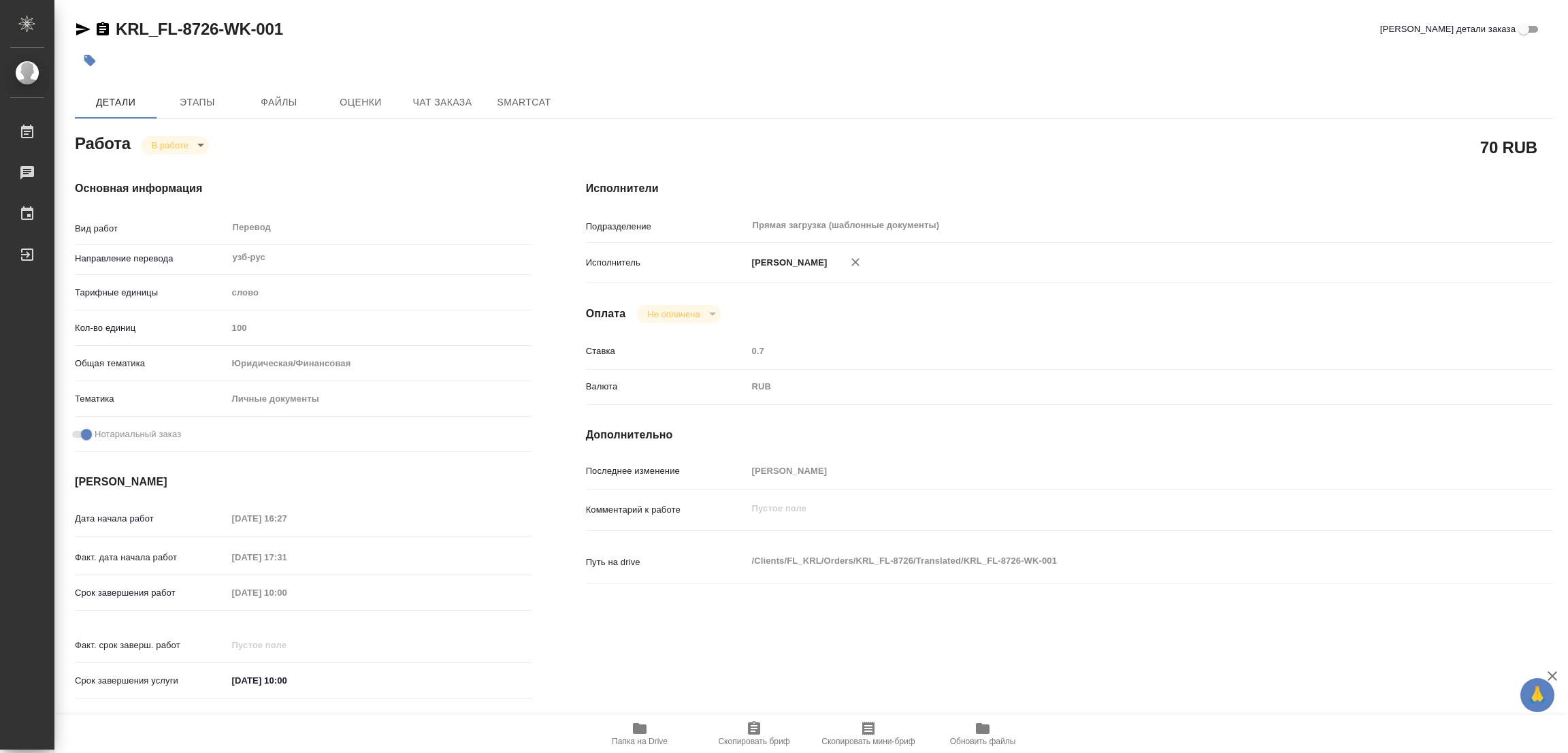
type textarea "x"
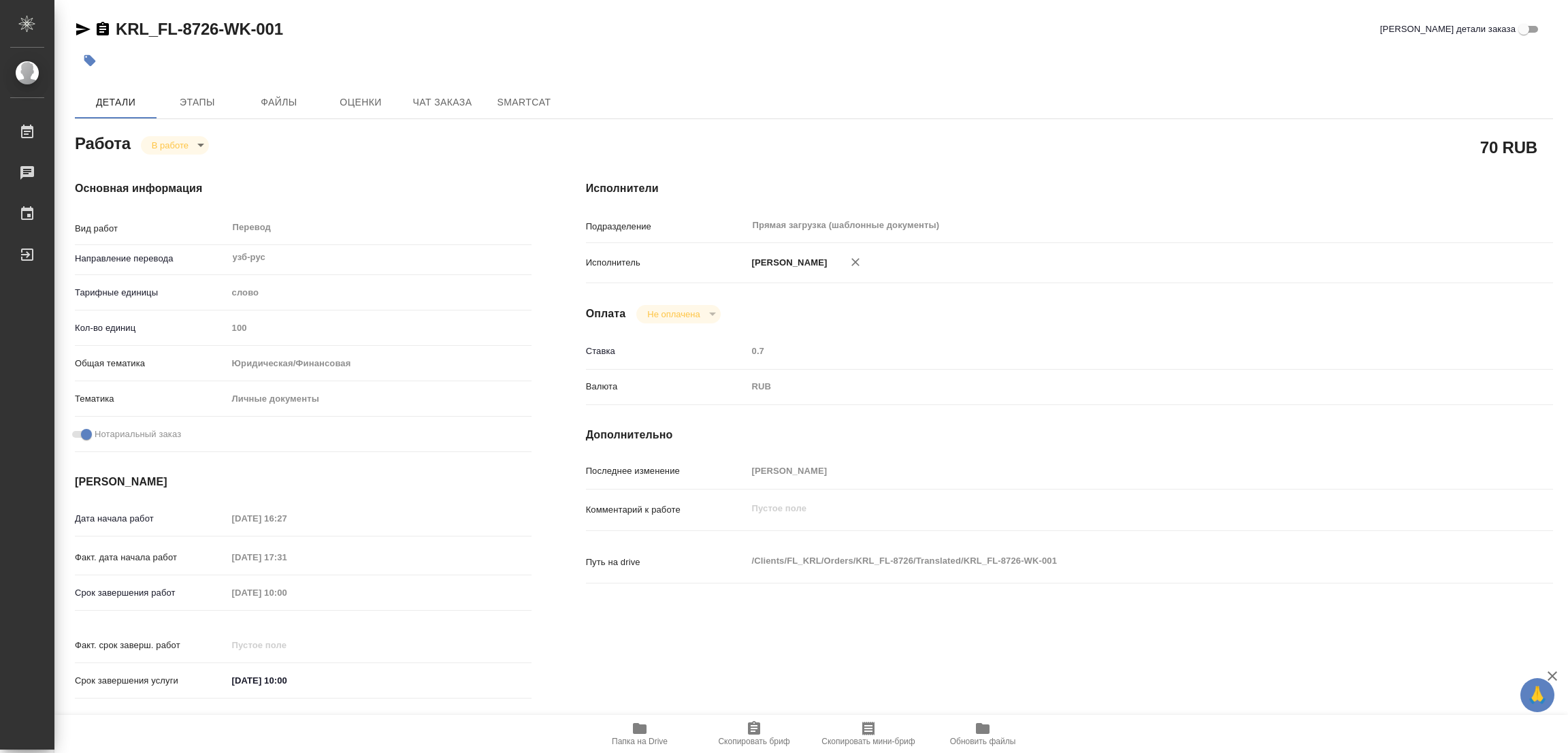
type textarea "x"
